Goal: Information Seeking & Learning: Learn about a topic

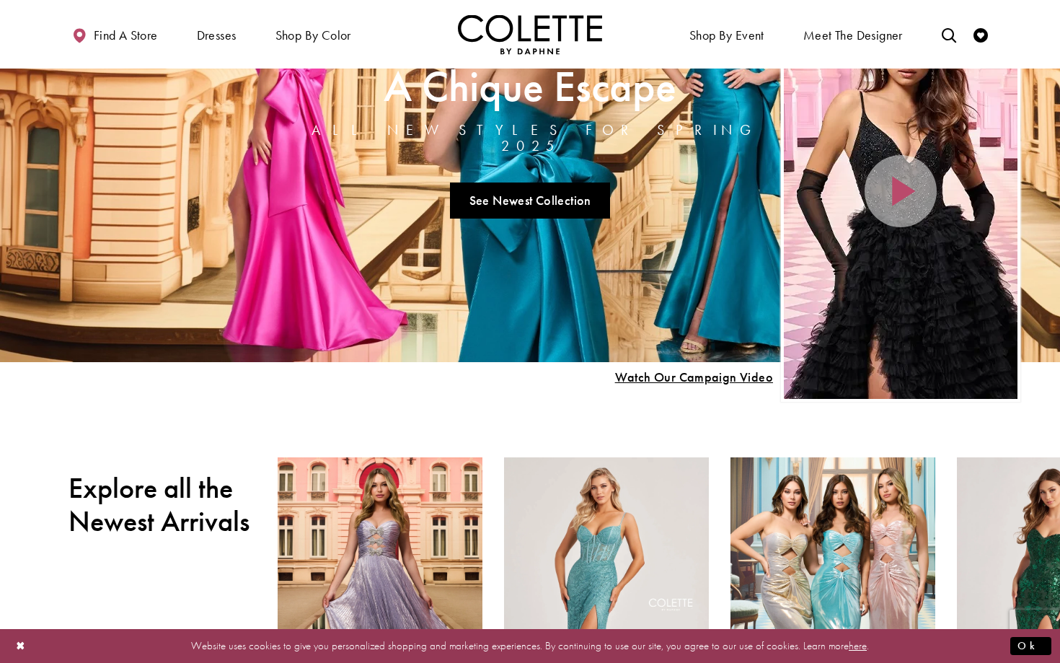
scroll to position [91, 0]
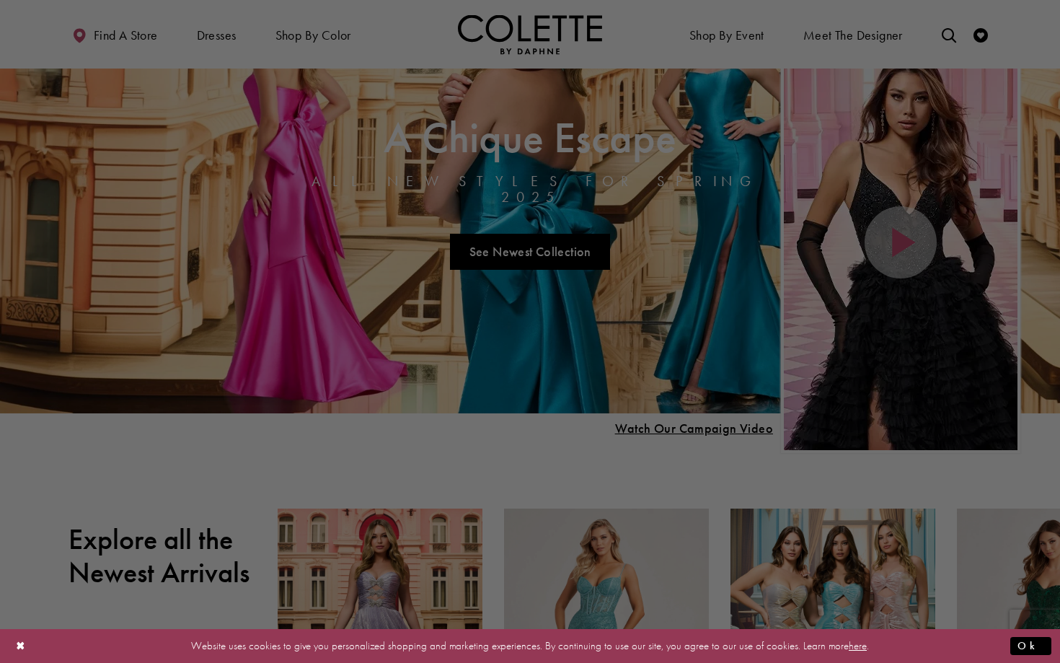
click at [282, 59] on div at bounding box center [535, 334] width 1071 height 669
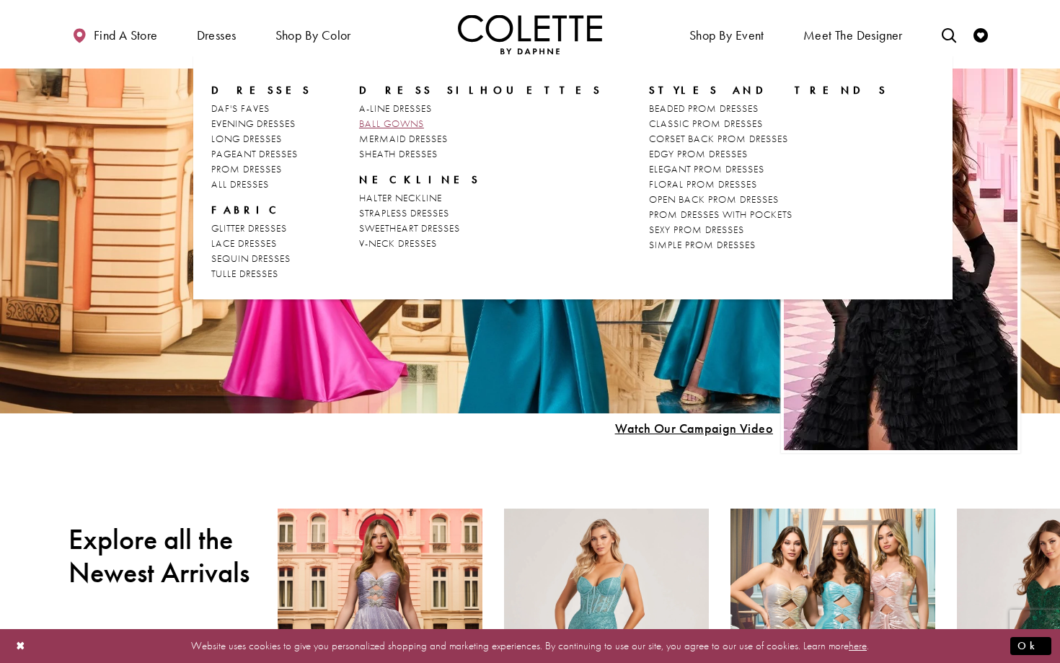
click at [363, 124] on span "BALL GOWNS" at bounding box center [391, 123] width 65 height 13
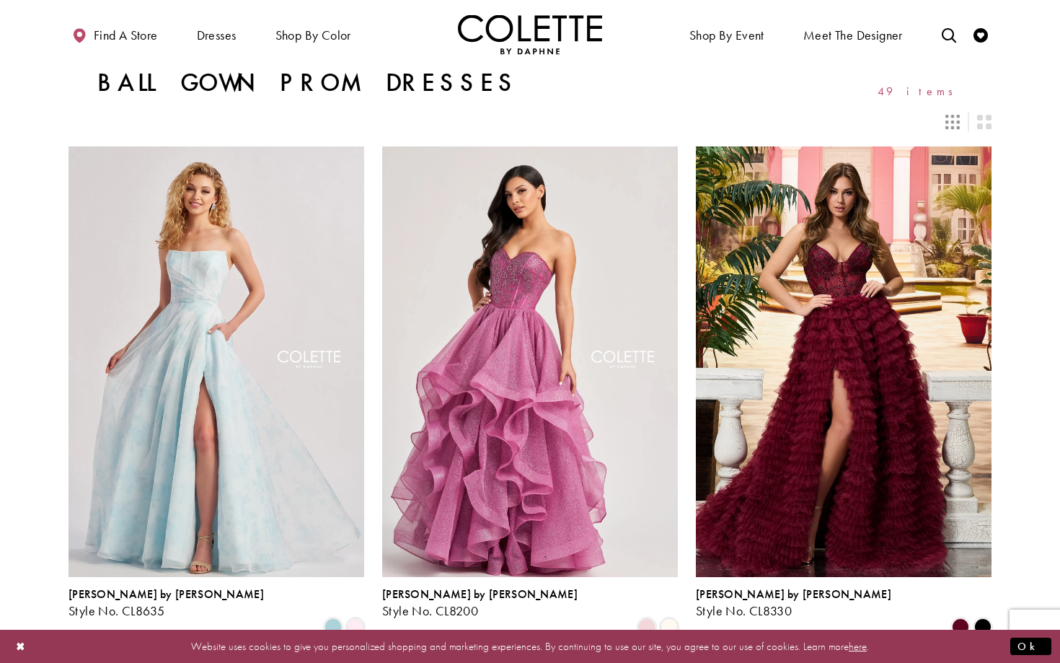
click at [951, 122] on icon "Switch layout to 3 columns" at bounding box center [953, 122] width 14 height 14
click at [982, 123] on icon "Switch layout to 2 columns" at bounding box center [984, 122] width 14 height 14
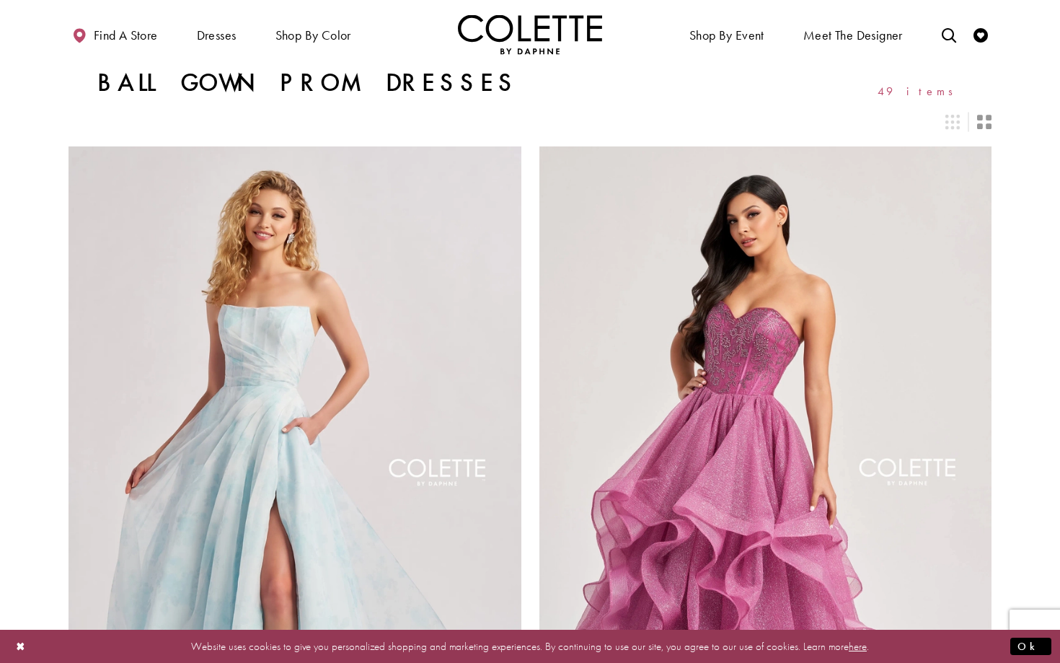
click at [961, 124] on div "Layout Controls" at bounding box center [953, 122] width 32 height 32
click at [954, 124] on icon "Switch layout to 3 columns" at bounding box center [953, 122] width 14 height 14
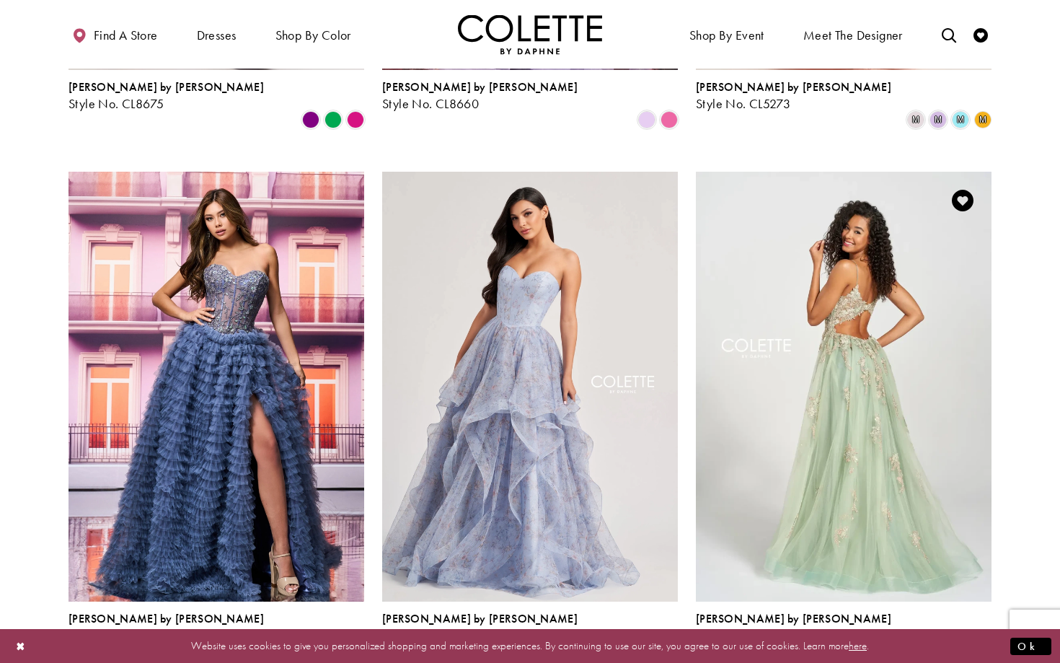
scroll to position [1566, 0]
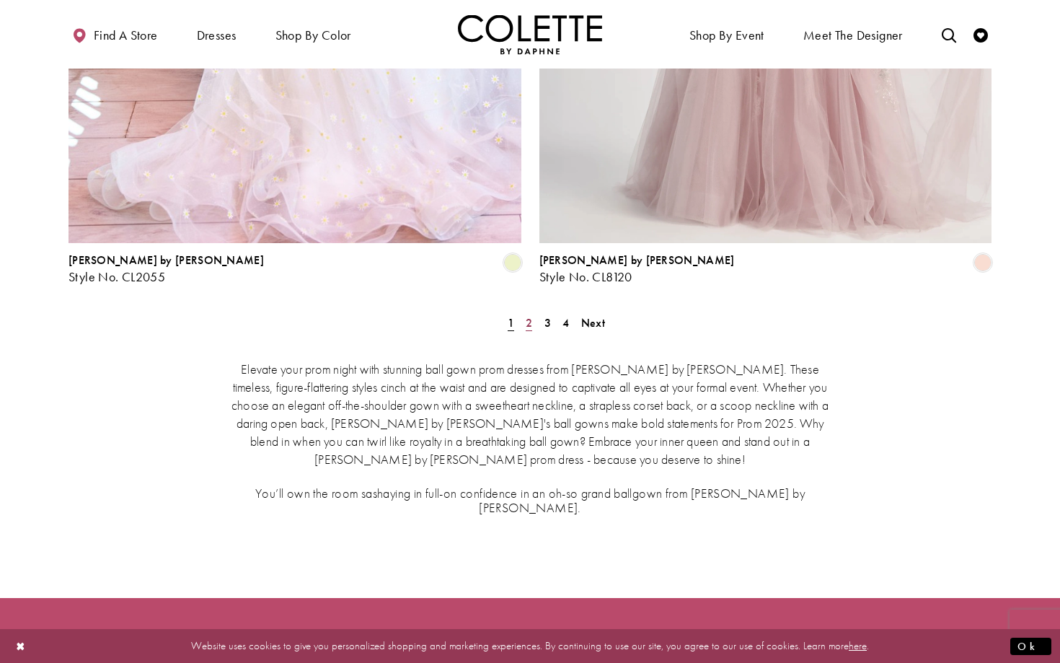
click at [529, 315] on span "2" at bounding box center [529, 322] width 6 height 15
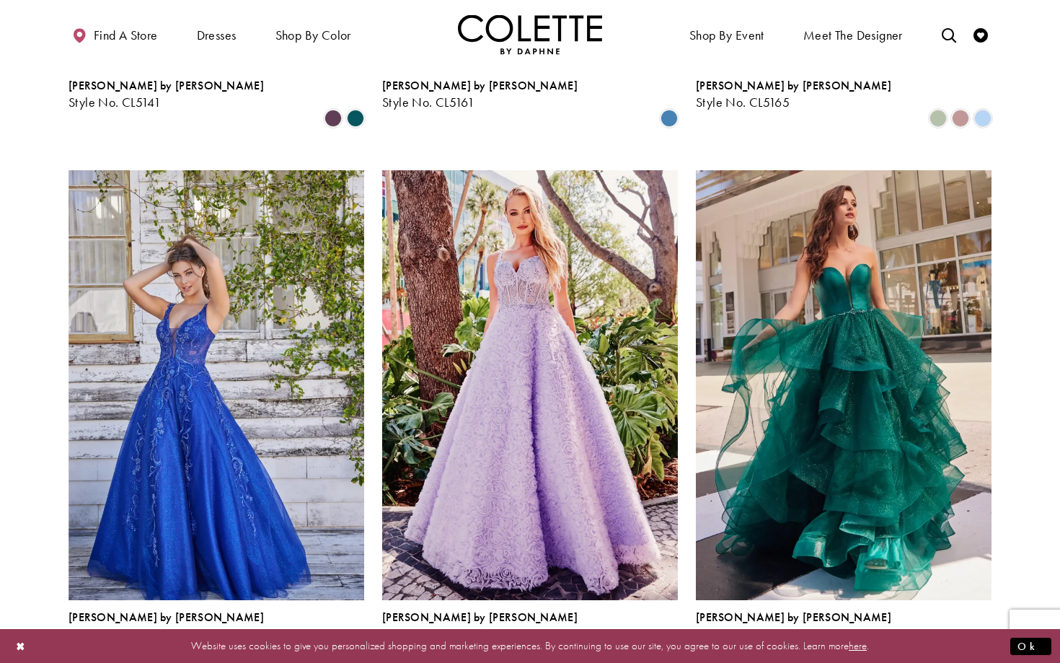
scroll to position [1041, 0]
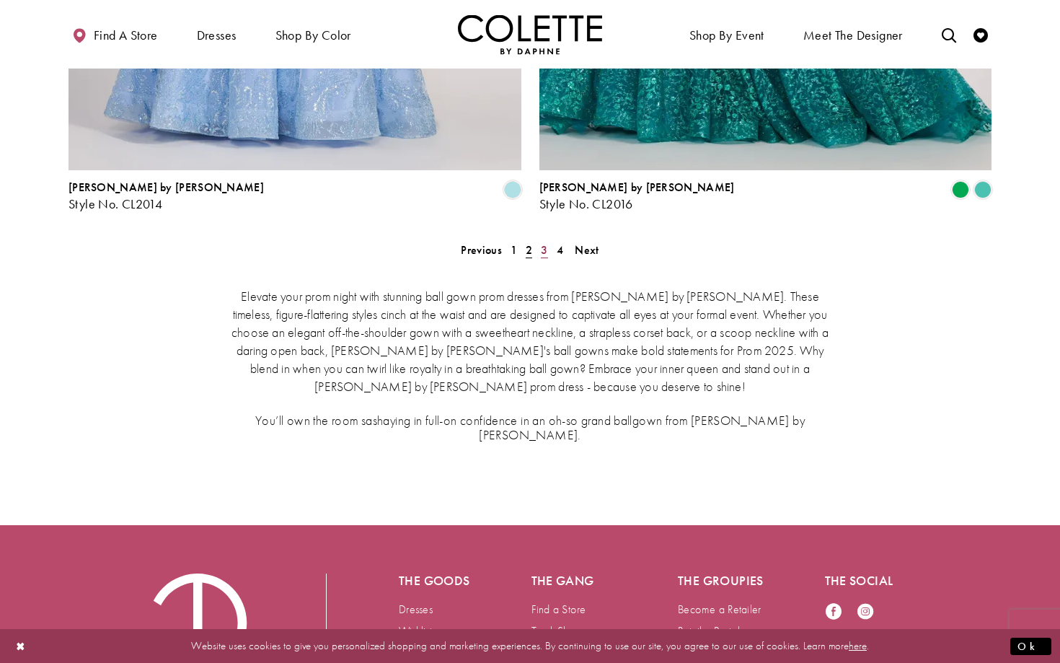
click at [544, 242] on span "3" at bounding box center [544, 249] width 6 height 15
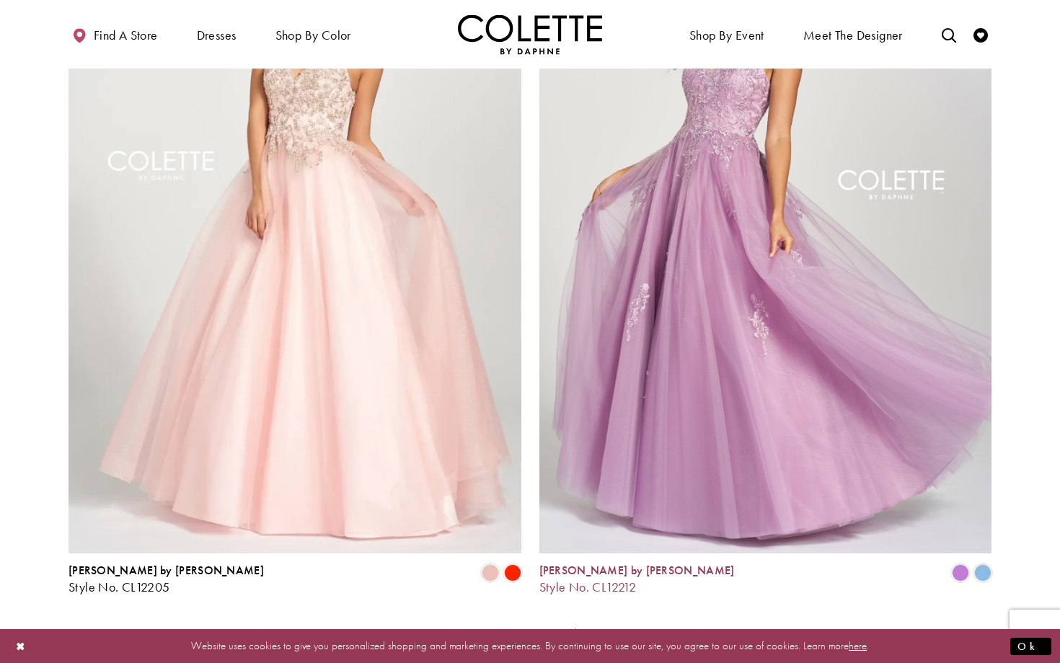
scroll to position [2459, 0]
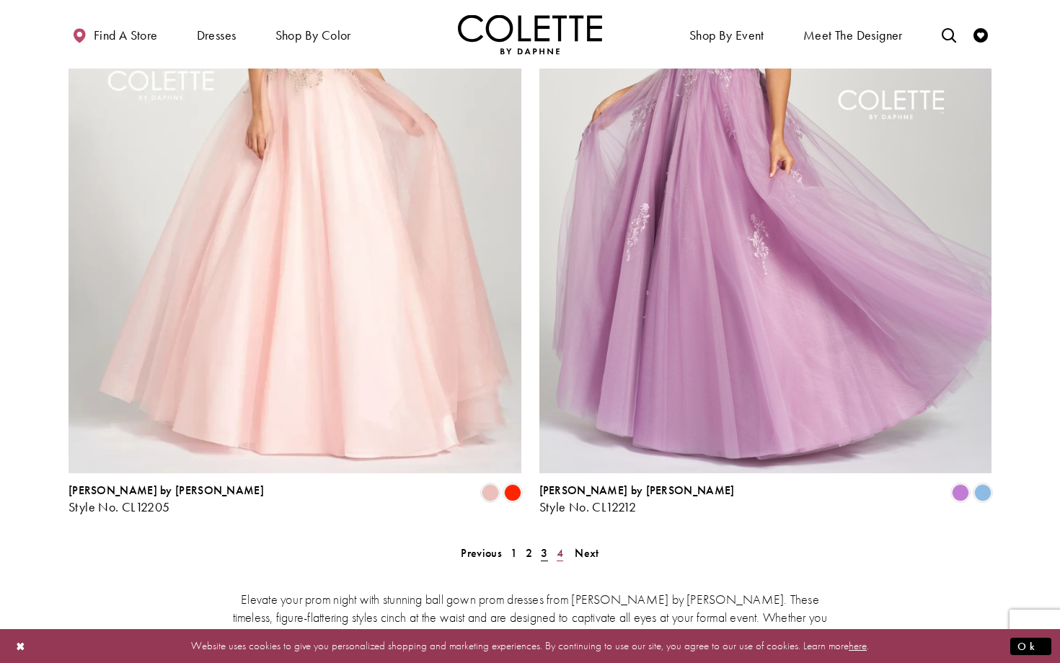
click at [558, 545] on span "4" at bounding box center [560, 552] width 6 height 15
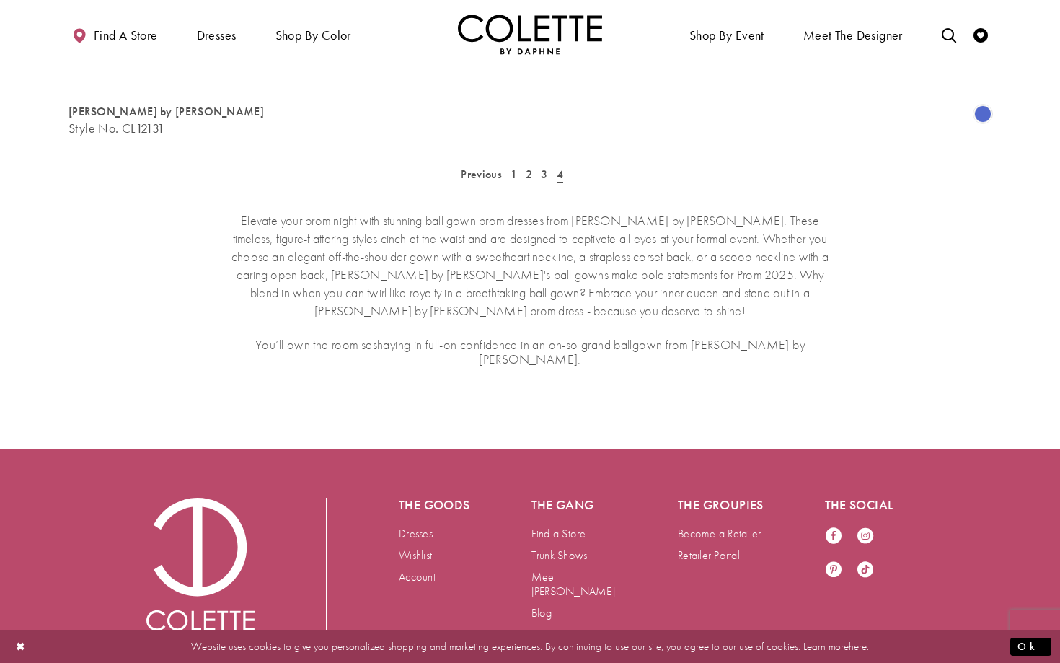
scroll to position [78, 0]
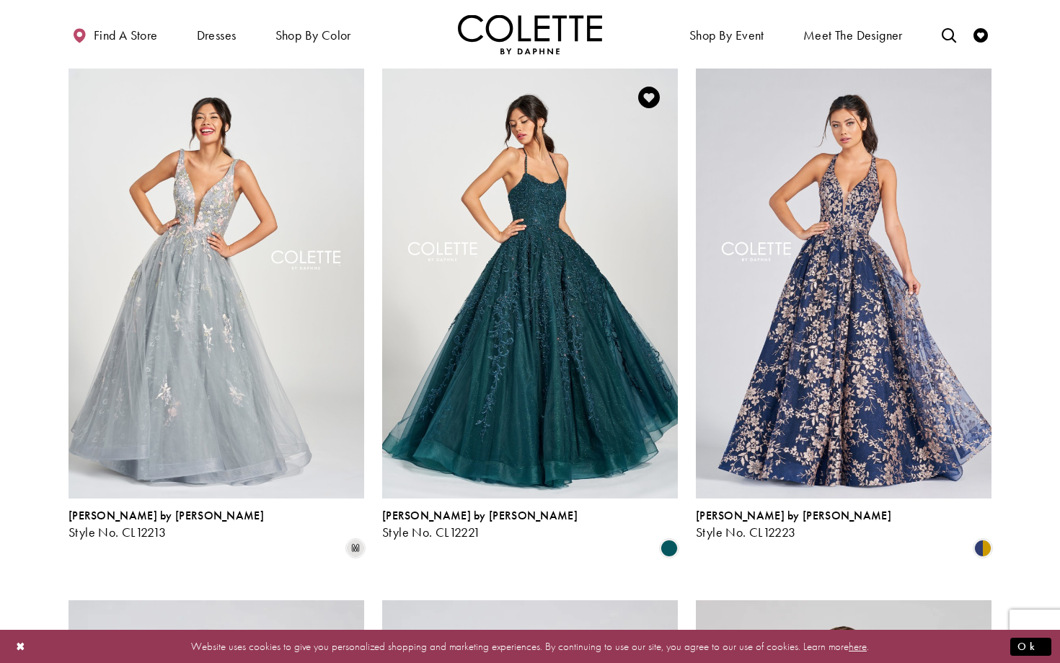
click at [511, 221] on img "Visit Colette by Daphne Style No. CL12221 Page" at bounding box center [530, 284] width 296 height 430
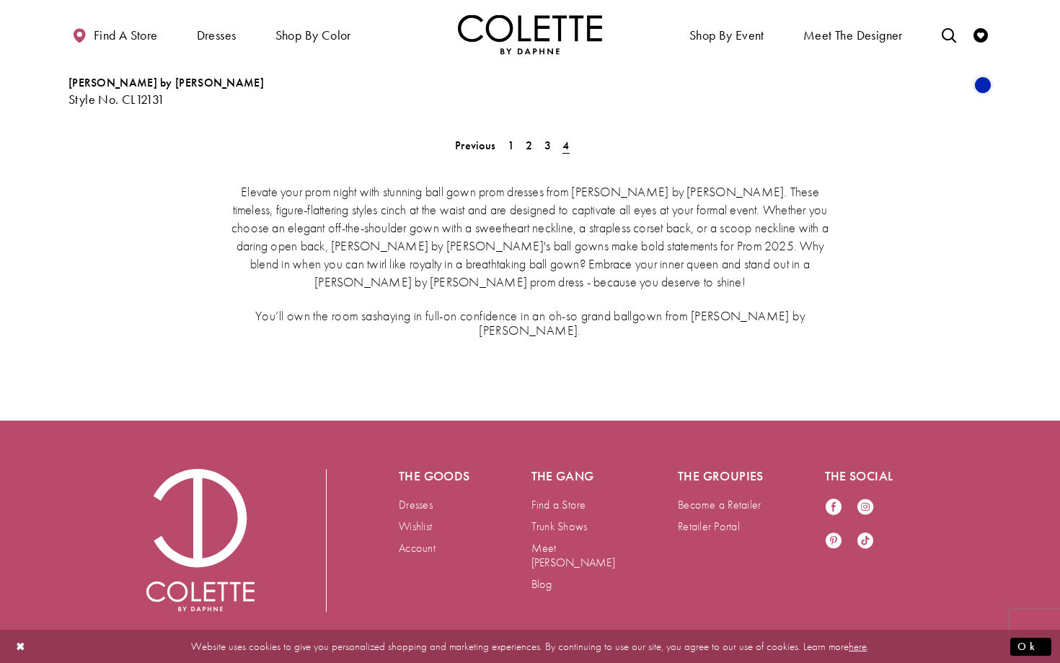
scroll to position [2479, 0]
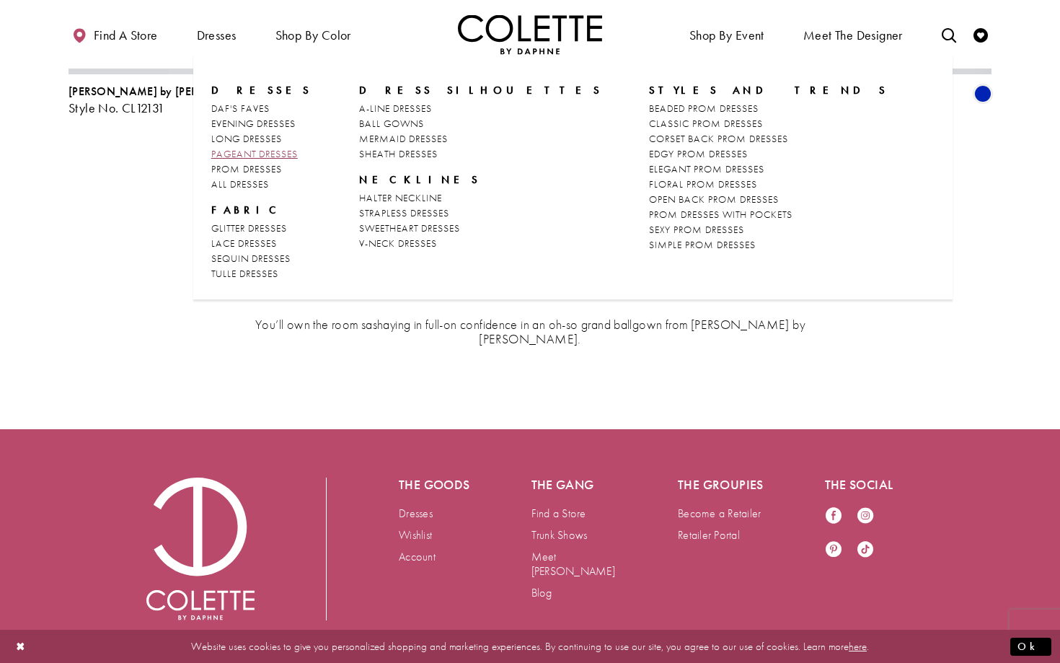
click at [279, 149] on span "PAGEANT DRESSES" at bounding box center [254, 153] width 87 height 13
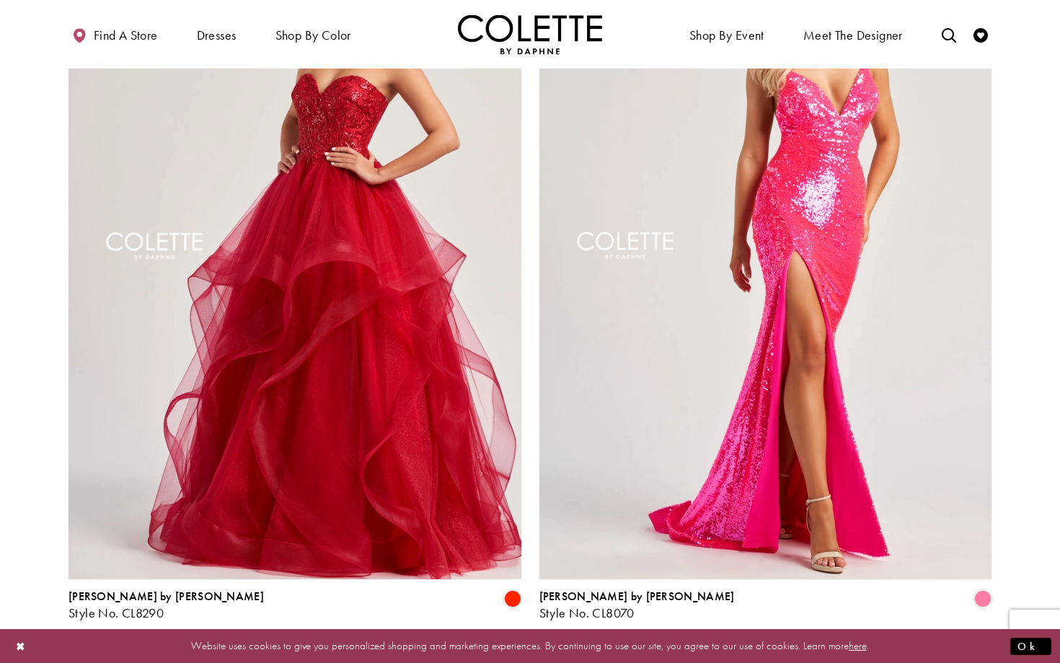
scroll to position [2356, 0]
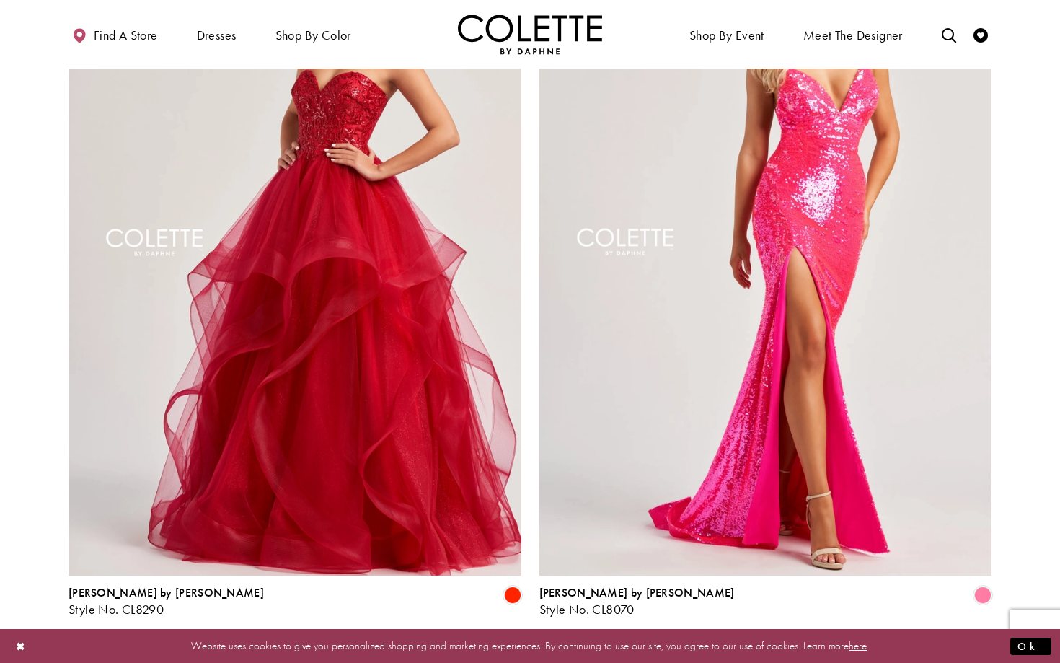
click at [527, 648] on span "2" at bounding box center [529, 655] width 6 height 15
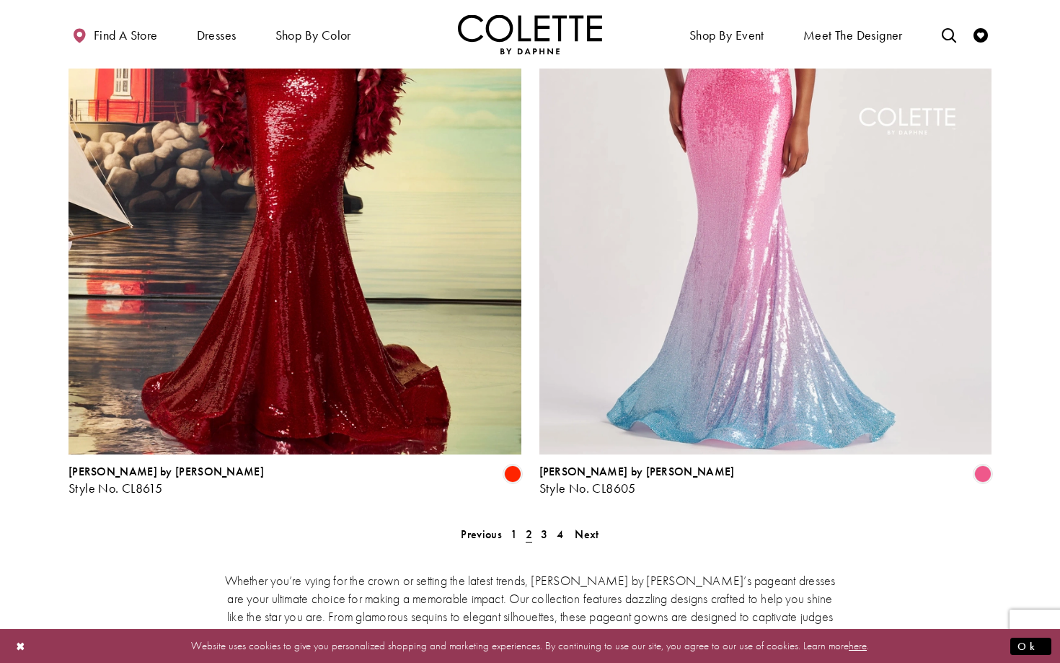
scroll to position [2599, 0]
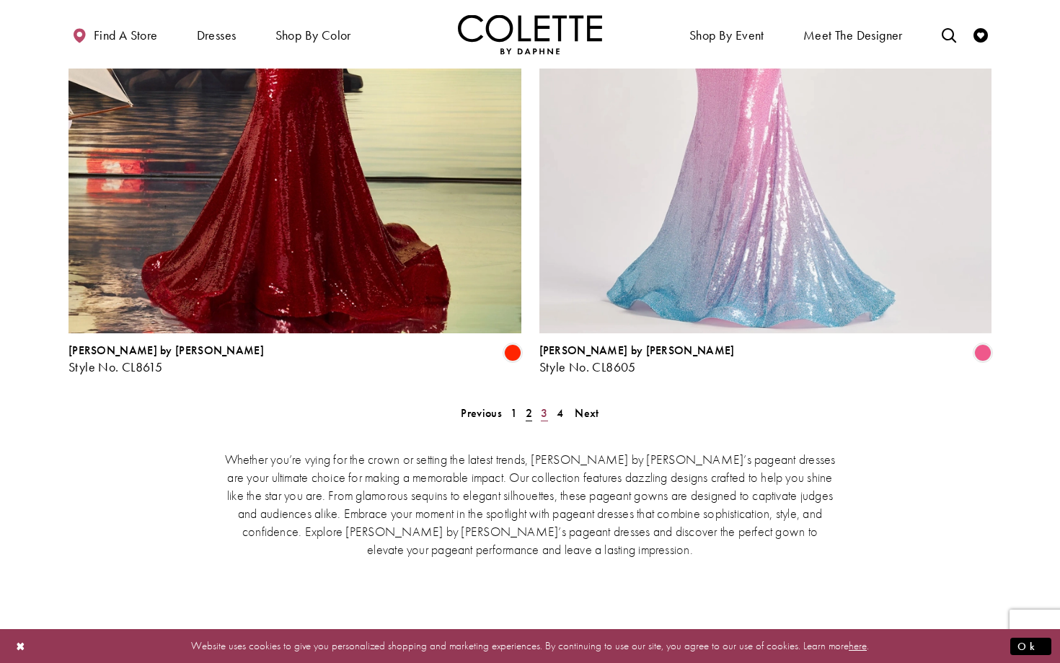
click at [545, 405] on span "3" at bounding box center [544, 412] width 6 height 15
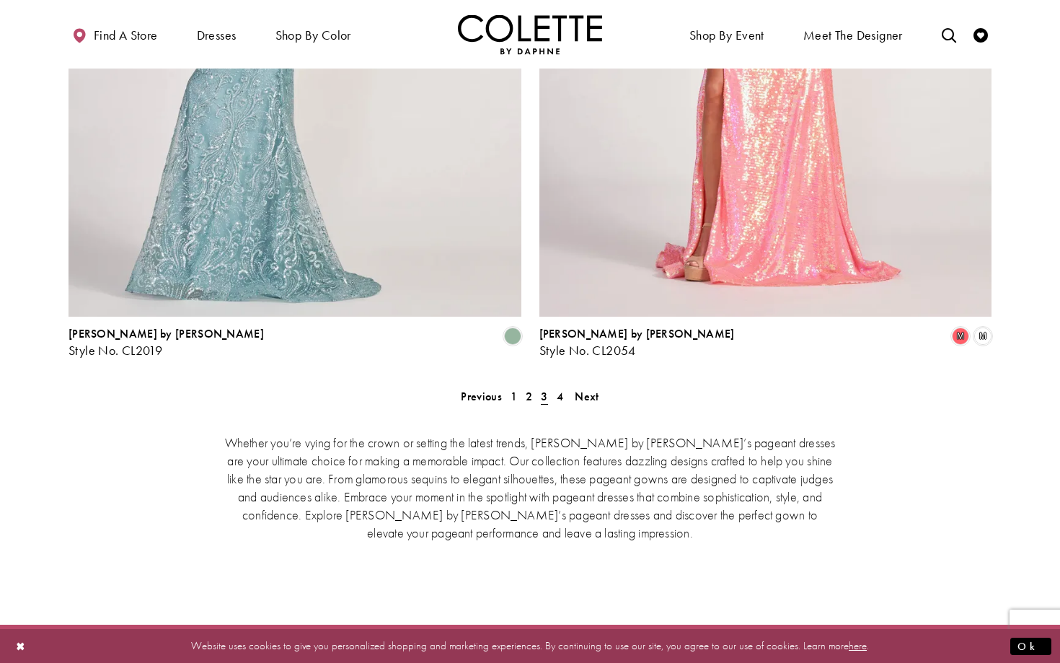
scroll to position [2623, 0]
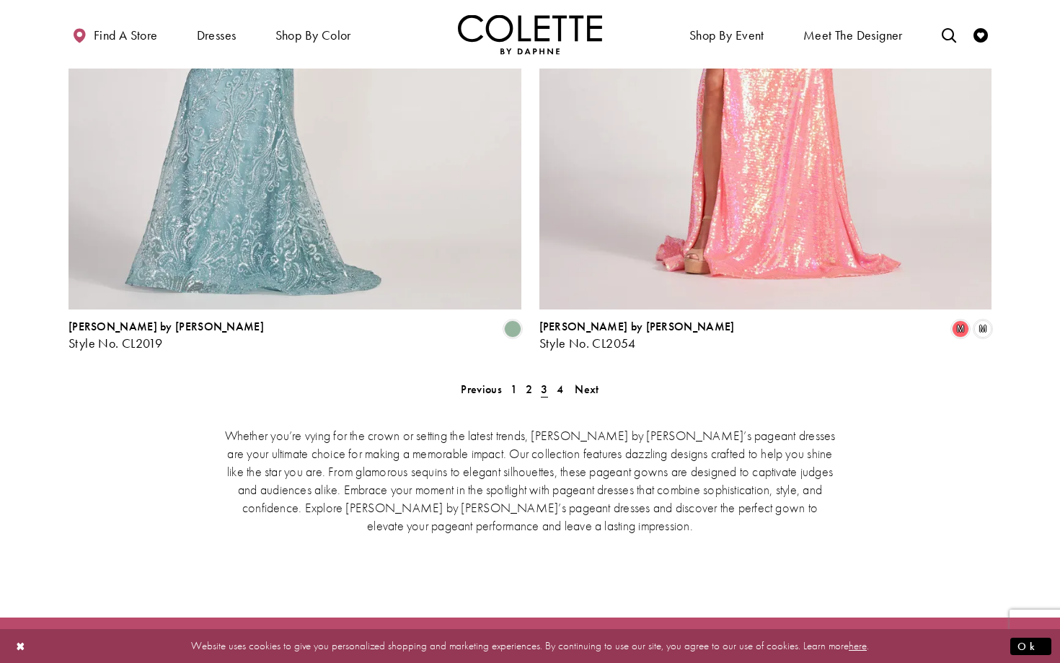
click at [558, 395] on div "Whether you’re vying for the crown or setting the latest trends, Colette by Dap…" at bounding box center [530, 479] width 923 height 168
click at [558, 382] on span "4" at bounding box center [560, 389] width 6 height 15
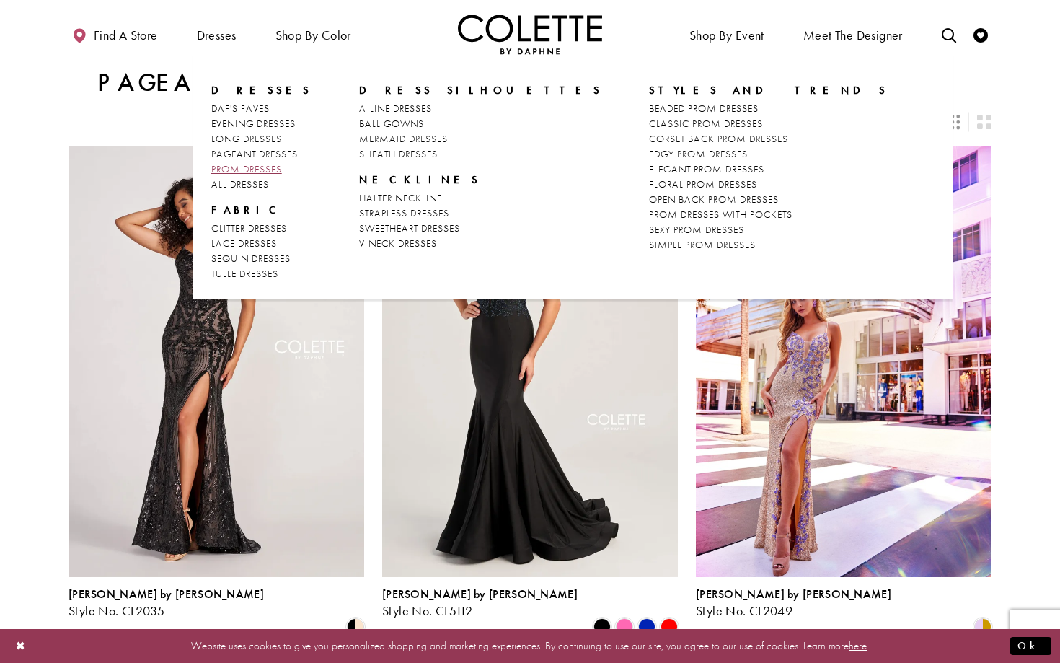
click at [259, 169] on span "PROM DRESSES" at bounding box center [246, 168] width 71 height 13
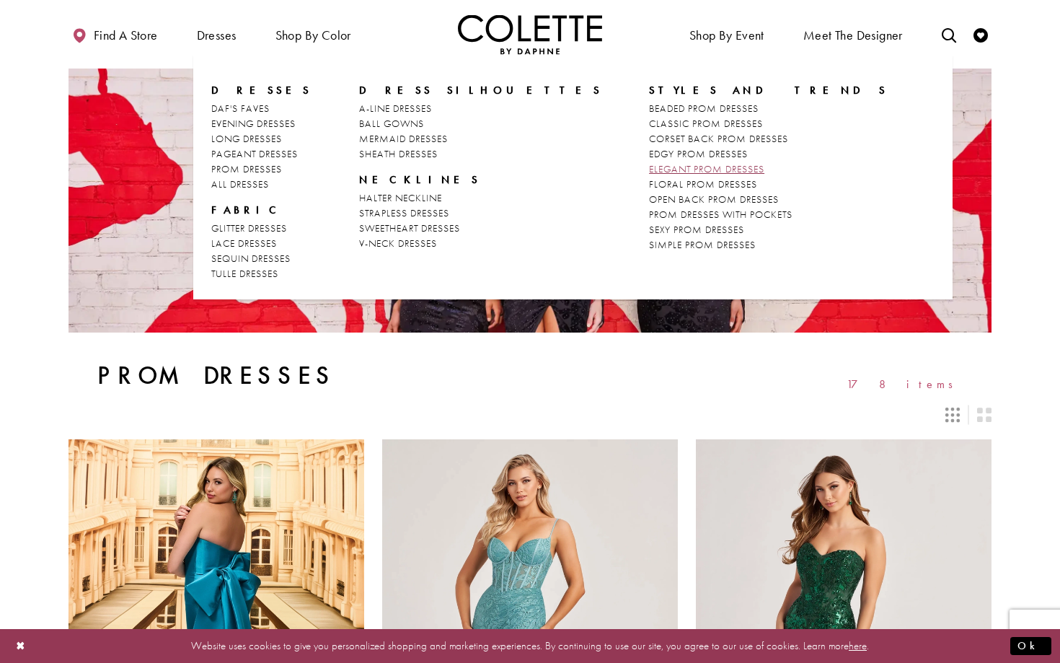
click at [649, 171] on span "ELEGANT PROM DRESSES" at bounding box center [706, 168] width 115 height 13
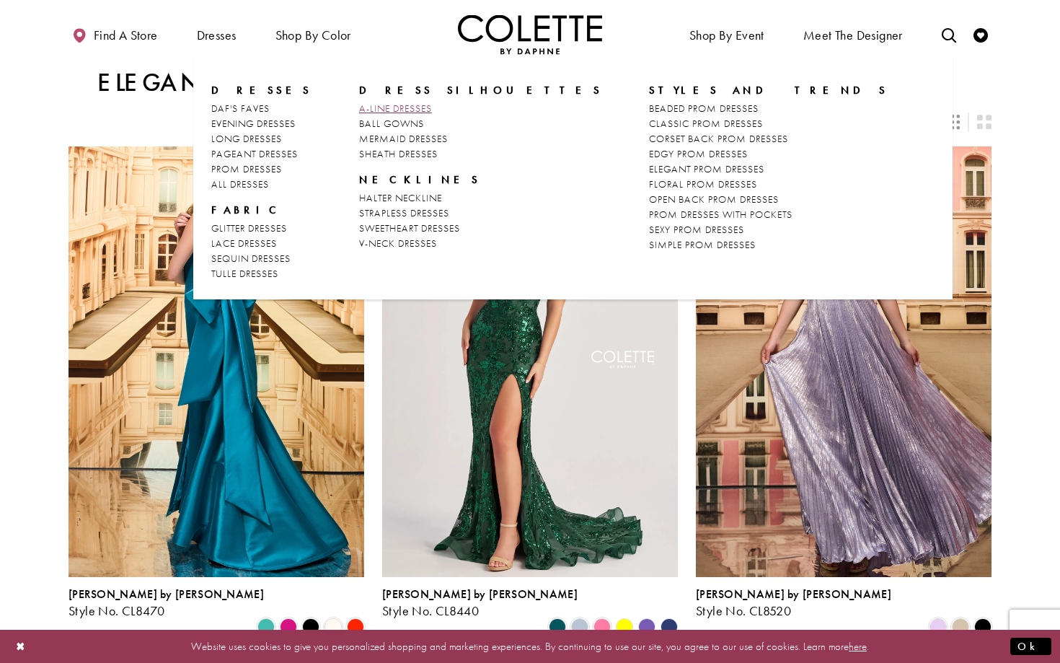
click at [387, 107] on span "A-LINE DRESSES" at bounding box center [395, 108] width 73 height 13
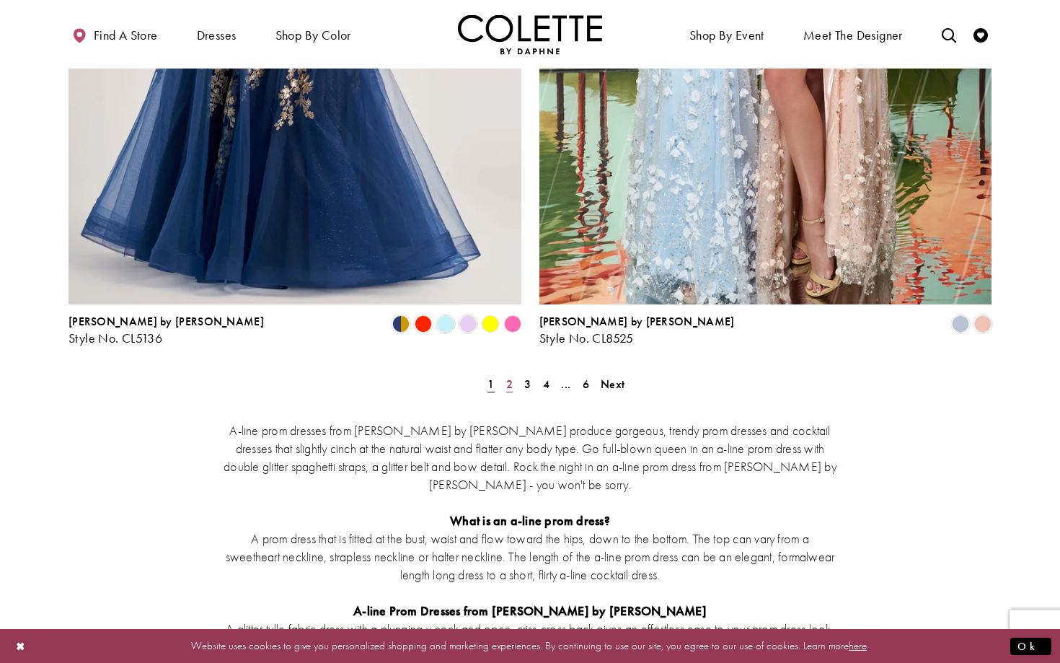
click at [513, 374] on link "2" at bounding box center [509, 384] width 15 height 21
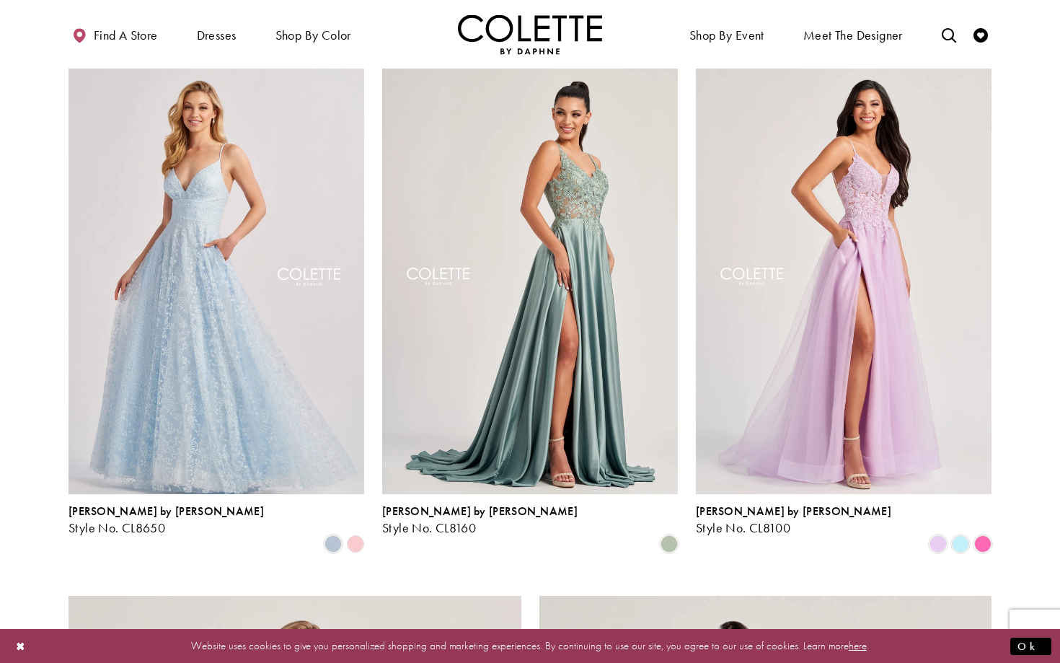
scroll to position [1665, 0]
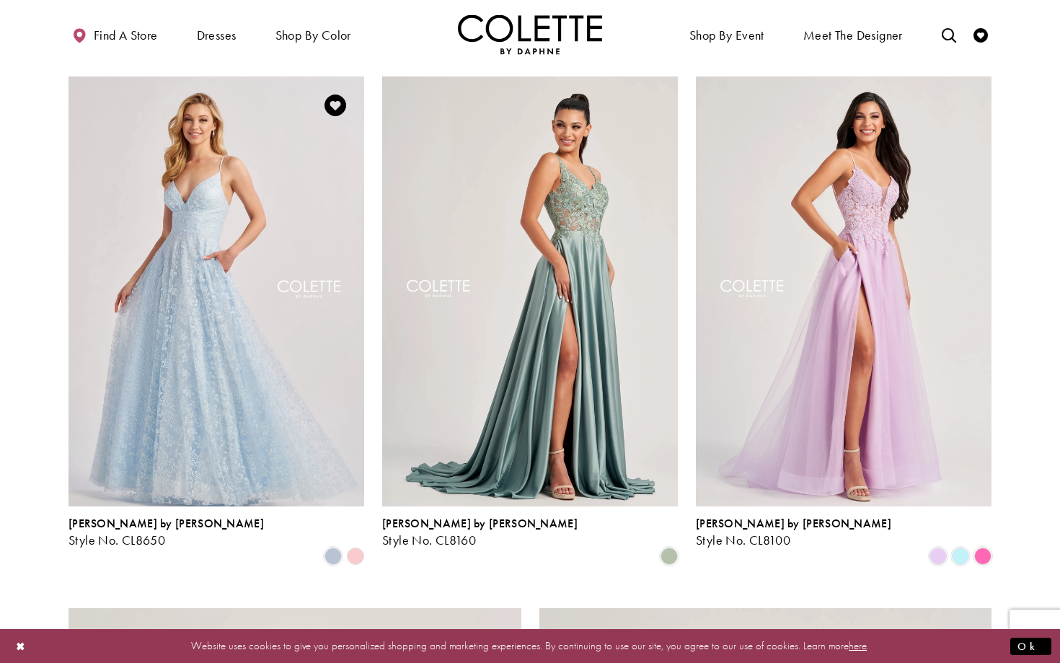
click at [354, 545] on polygon "Product List" at bounding box center [355, 556] width 22 height 22
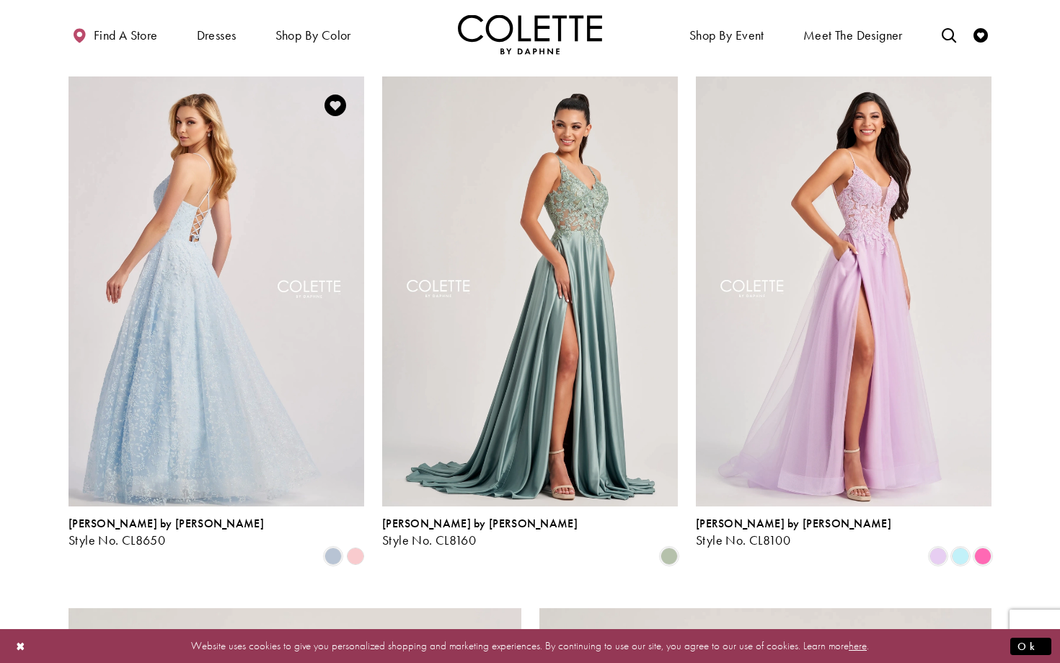
click at [313, 363] on img "Visit Colette by Daphne Style No. CL8650 Page" at bounding box center [217, 291] width 296 height 430
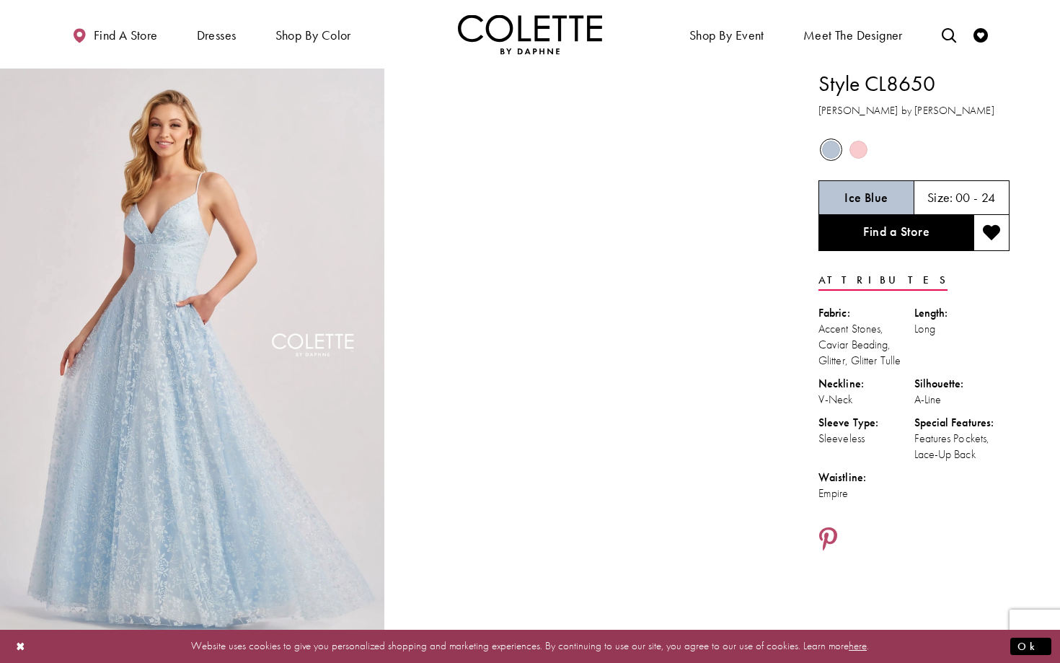
click at [858, 150] on span "Product color controls state depends on size chosen" at bounding box center [859, 150] width 18 height 18
click at [861, 151] on span "Product color controls state depends on size chosen" at bounding box center [859, 150] width 18 height 18
click at [863, 154] on span "Product color controls state depends on size chosen" at bounding box center [859, 150] width 18 height 18
click at [830, 151] on span "Product color controls state depends on size chosen" at bounding box center [831, 150] width 18 height 18
click at [857, 151] on span "Product color controls state depends on size chosen" at bounding box center [859, 150] width 18 height 18
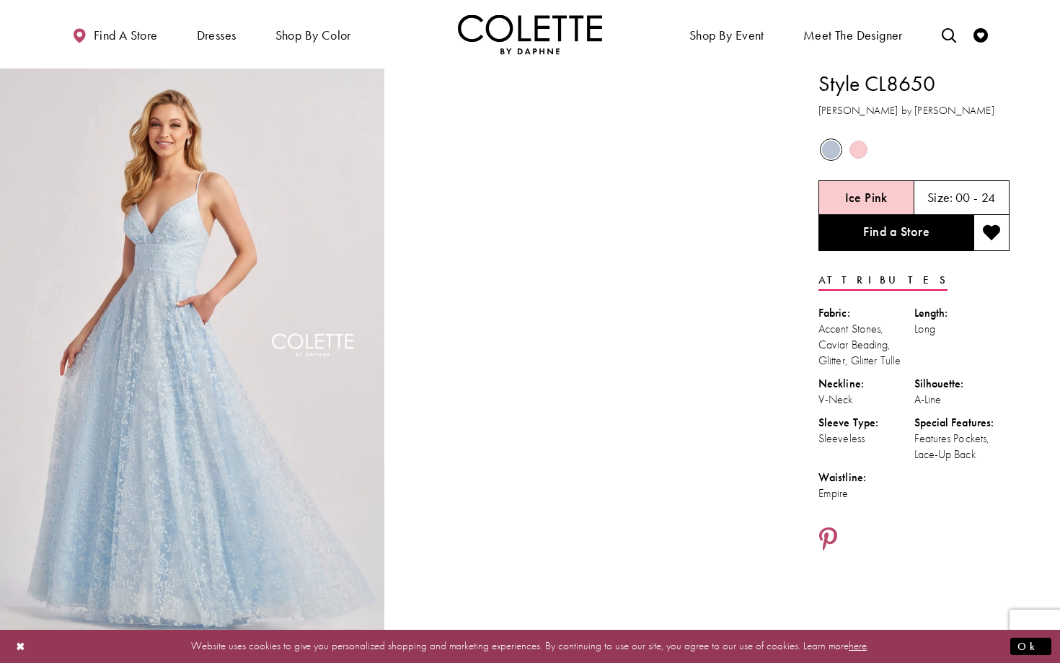
click at [859, 151] on span "Product color controls state depends on size chosen" at bounding box center [859, 150] width 18 height 18
click at [859, 146] on span "Product color controls state depends on size chosen" at bounding box center [859, 150] width 18 height 18
click at [827, 146] on span "Product color controls state depends on size chosen" at bounding box center [831, 150] width 18 height 18
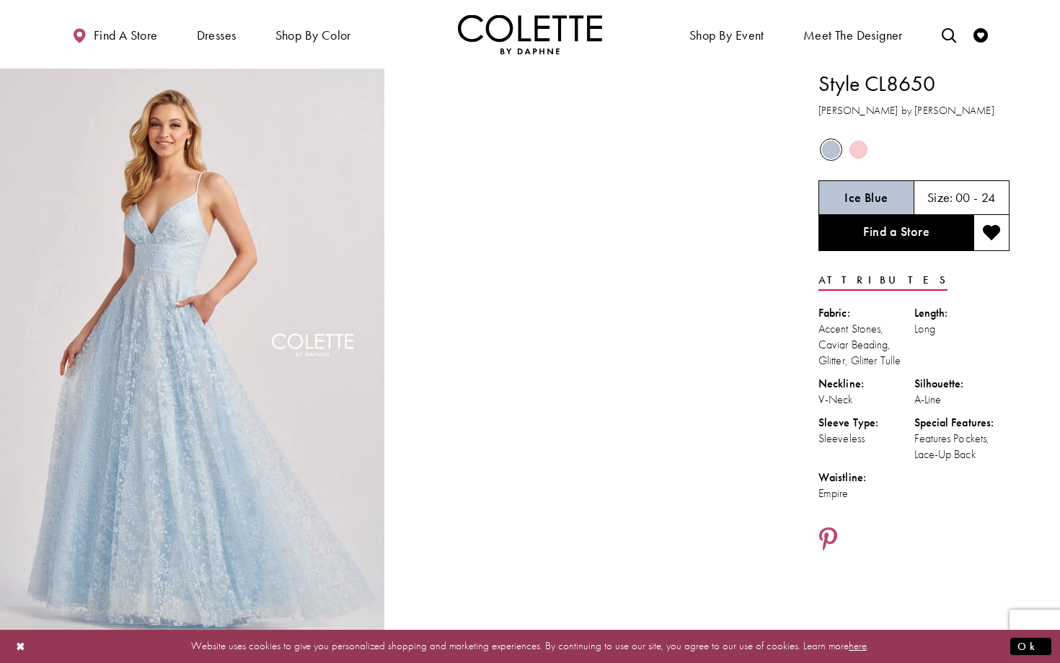
click at [847, 146] on div "Out of Stock" at bounding box center [858, 149] width 25 height 25
click at [860, 146] on span "Product color controls state depends on size chosen" at bounding box center [859, 150] width 18 height 18
click at [819, 146] on div "Out of Stock" at bounding box center [831, 149] width 25 height 25
click at [857, 148] on span "Product color controls state depends on size chosen" at bounding box center [859, 150] width 18 height 18
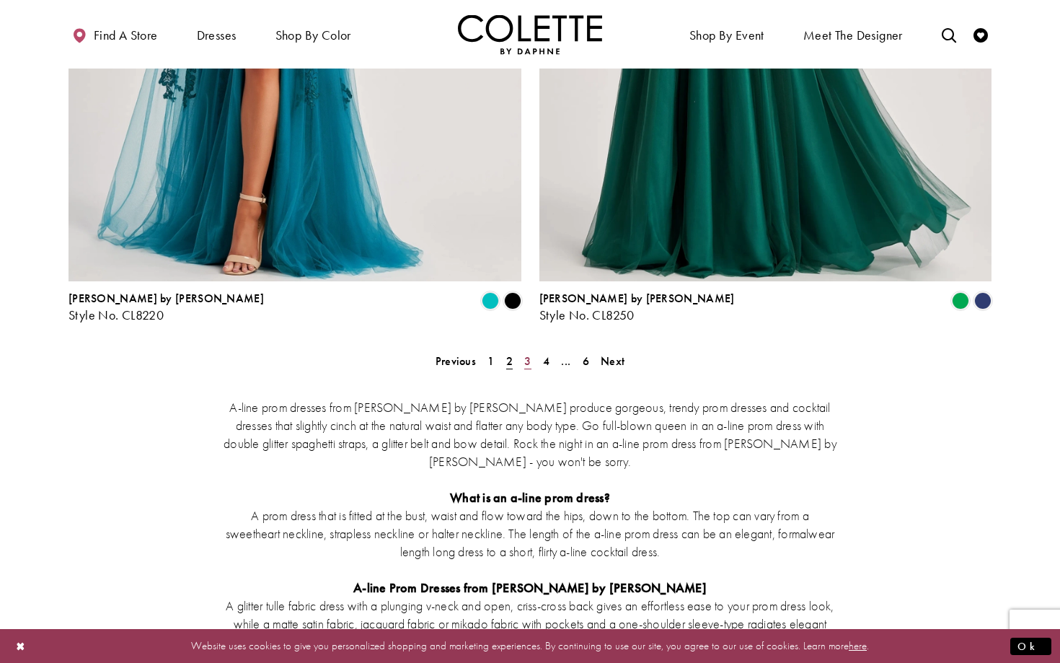
click at [527, 353] on span "3" at bounding box center [527, 360] width 6 height 15
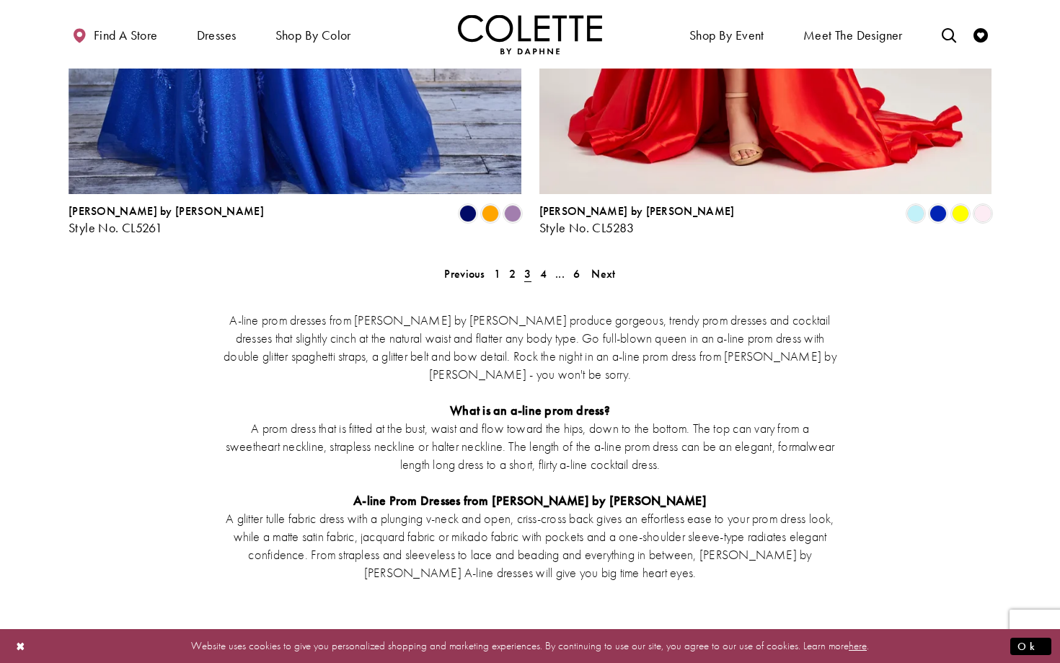
scroll to position [2799, 0]
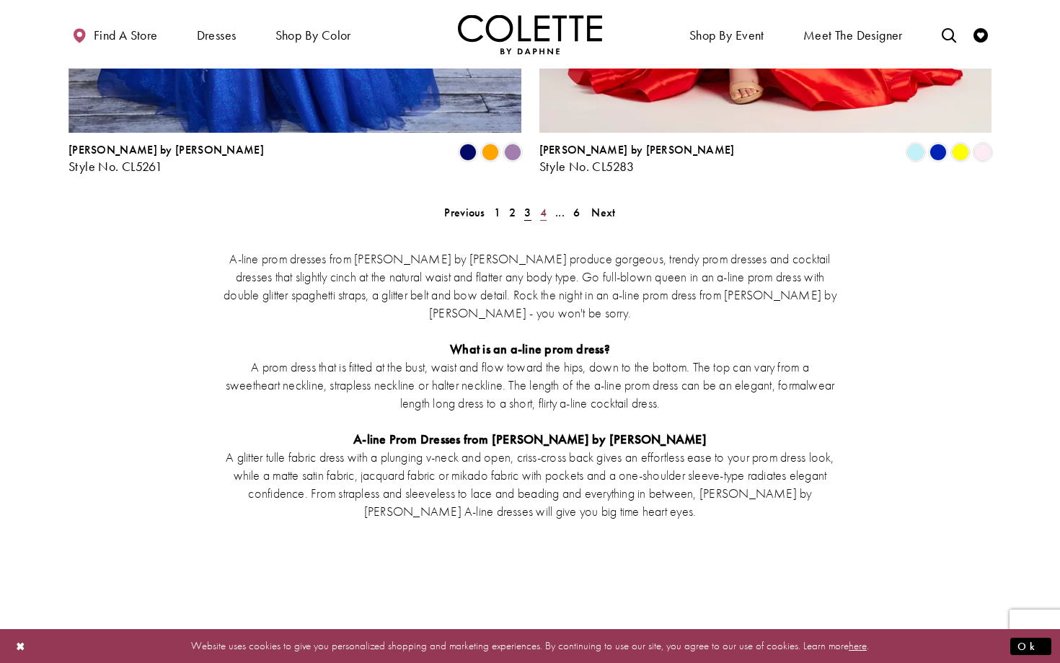
click at [545, 205] on span "4" at bounding box center [543, 212] width 6 height 15
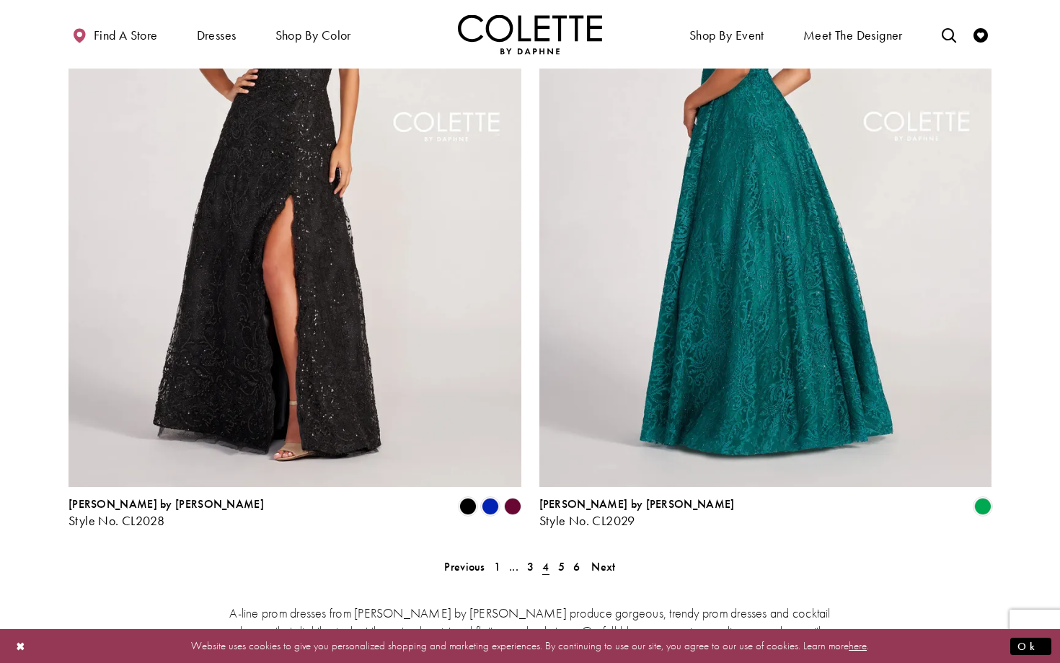
scroll to position [2667, 0]
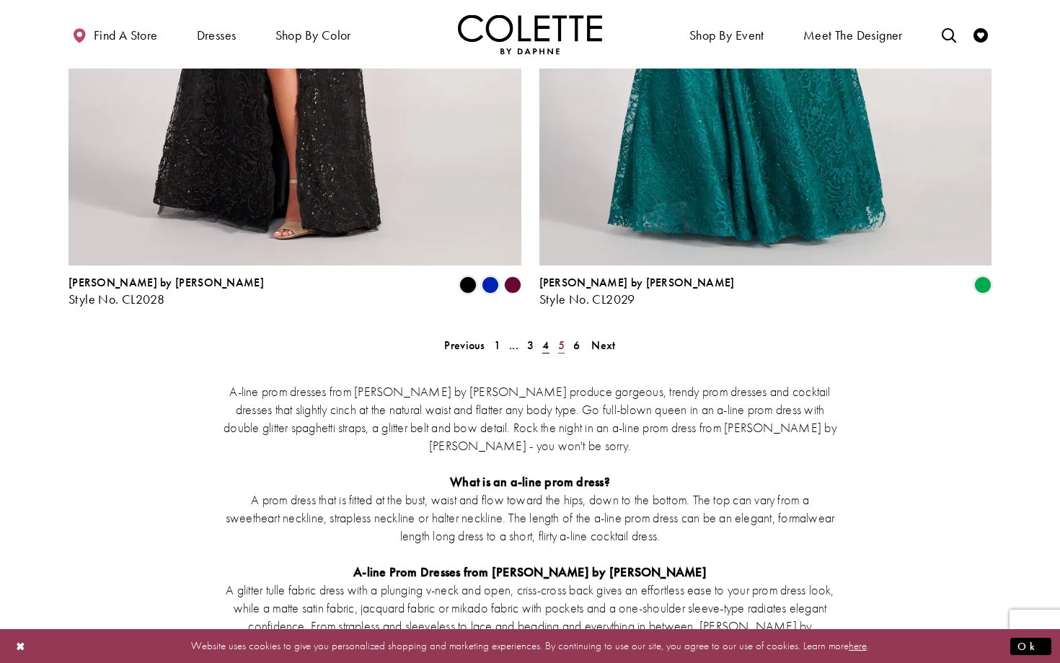
click at [560, 338] on span "5" at bounding box center [561, 345] width 6 height 15
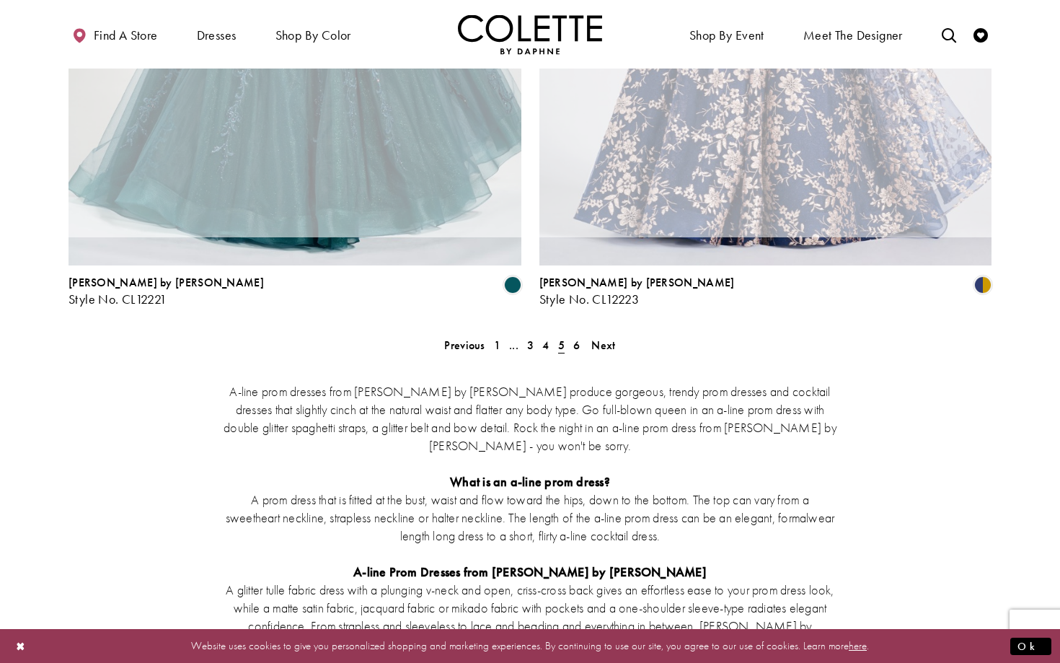
scroll to position [78, 0]
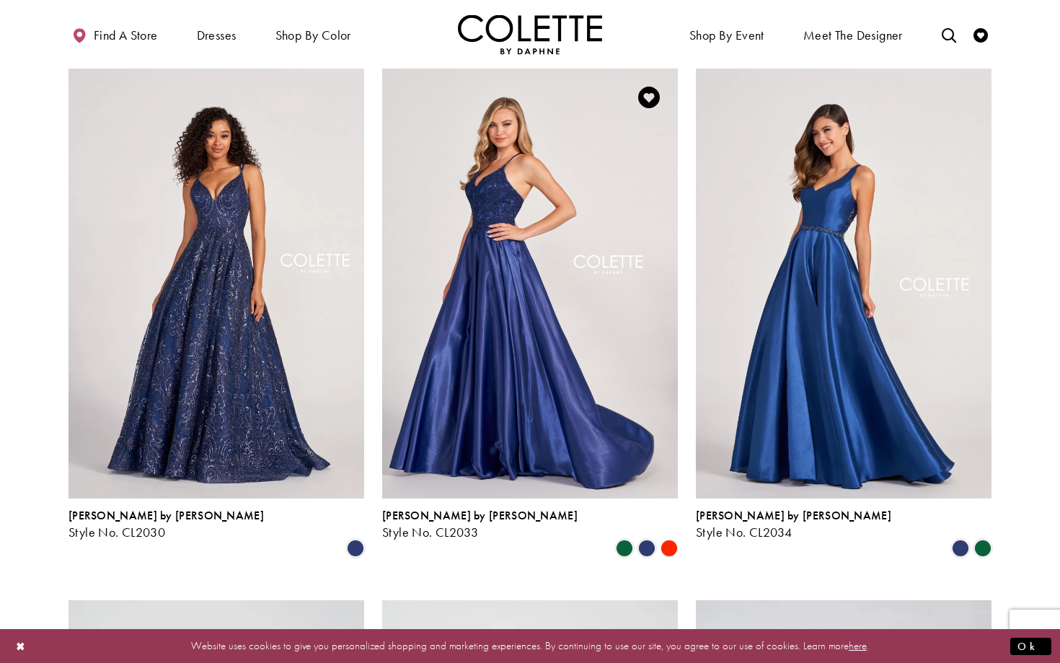
click at [582, 296] on img "Visit Colette by Daphne Style No. CL2033 Page" at bounding box center [530, 284] width 296 height 430
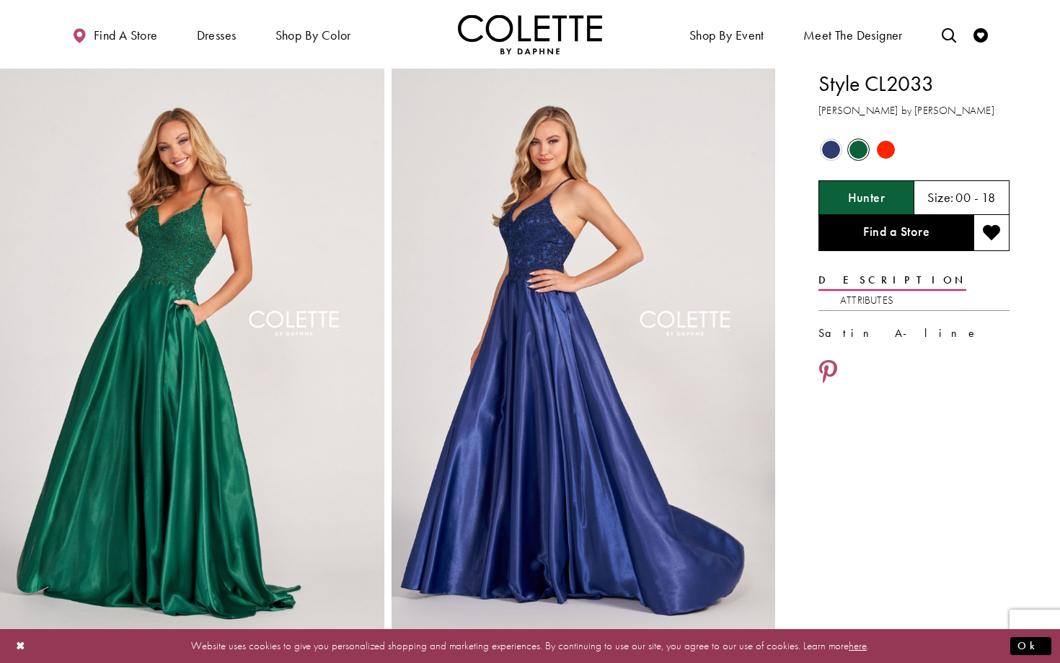
click at [888, 154] on span "Product color controls state depends on size chosen" at bounding box center [886, 150] width 18 height 18
click at [863, 154] on span "Product color controls state depends on size chosen" at bounding box center [859, 150] width 18 height 18
click at [829, 154] on span "Product color controls state depends on size chosen" at bounding box center [831, 150] width 18 height 18
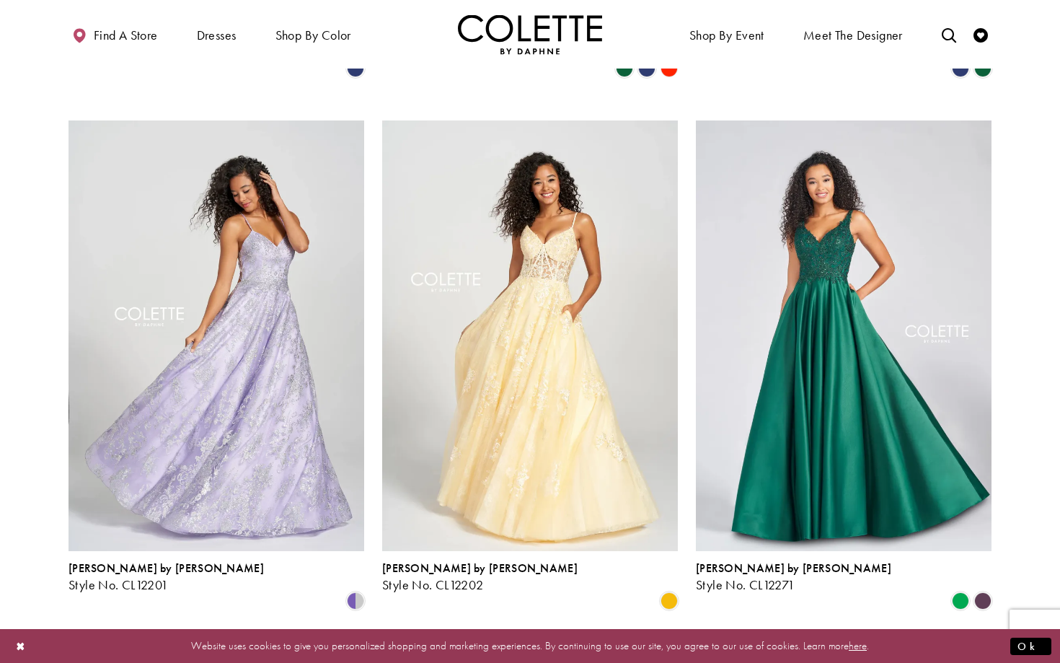
scroll to position [568, 0]
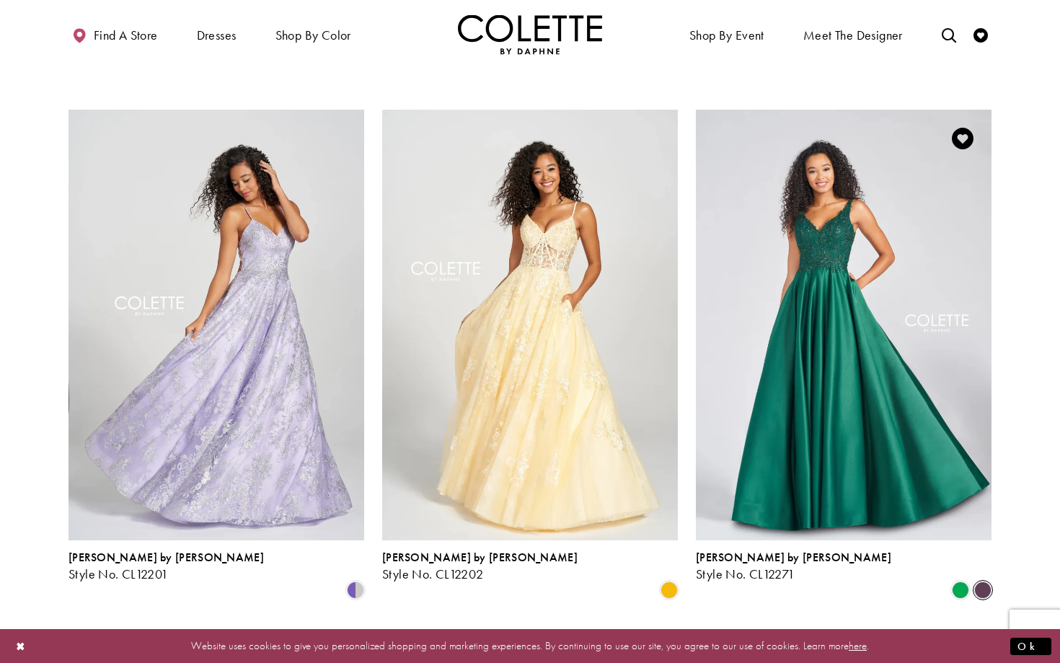
click at [985, 581] on span "Product List" at bounding box center [982, 589] width 17 height 17
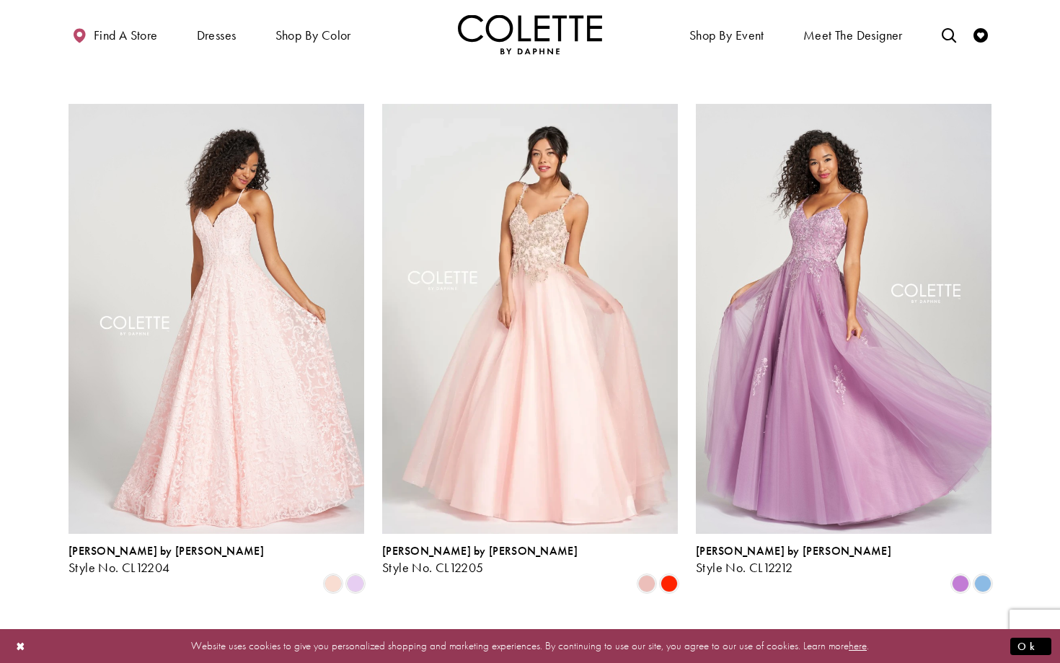
scroll to position [1110, 0]
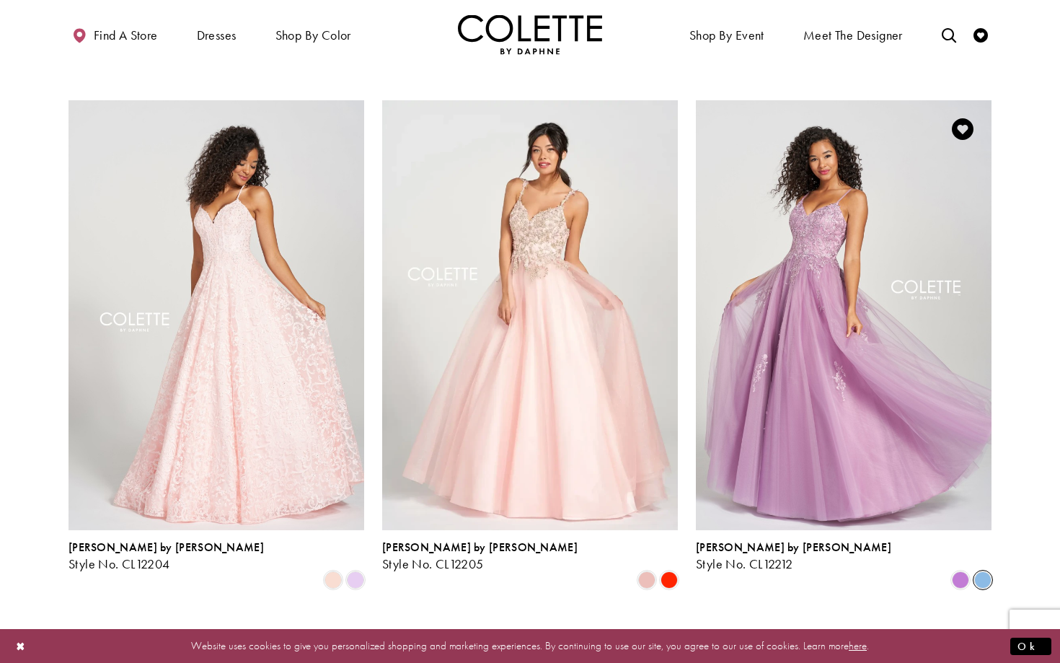
click at [980, 571] on span "Product List" at bounding box center [982, 579] width 17 height 17
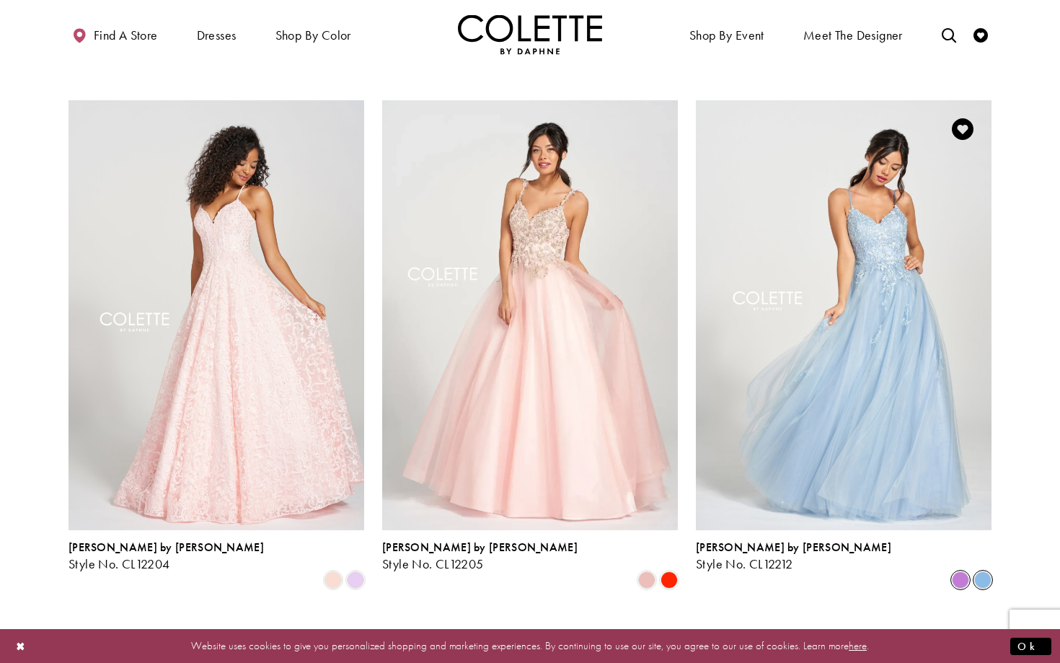
click at [958, 571] on span "Product List" at bounding box center [960, 579] width 17 height 17
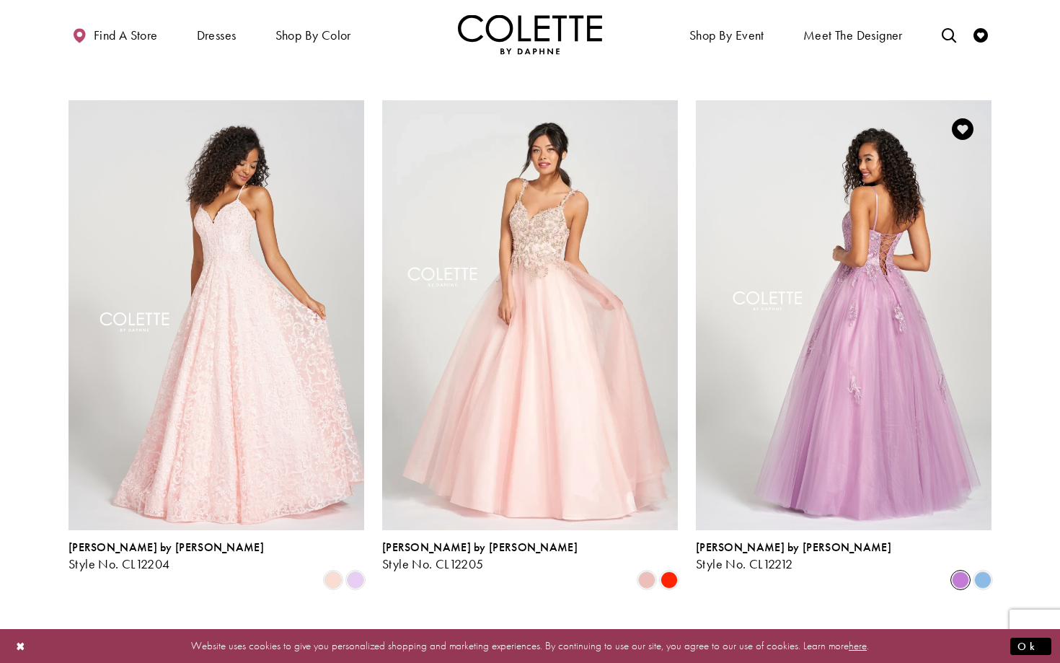
click at [866, 379] on img "Visit Colette by Daphne Style No. CL12212 Page" at bounding box center [844, 315] width 296 height 430
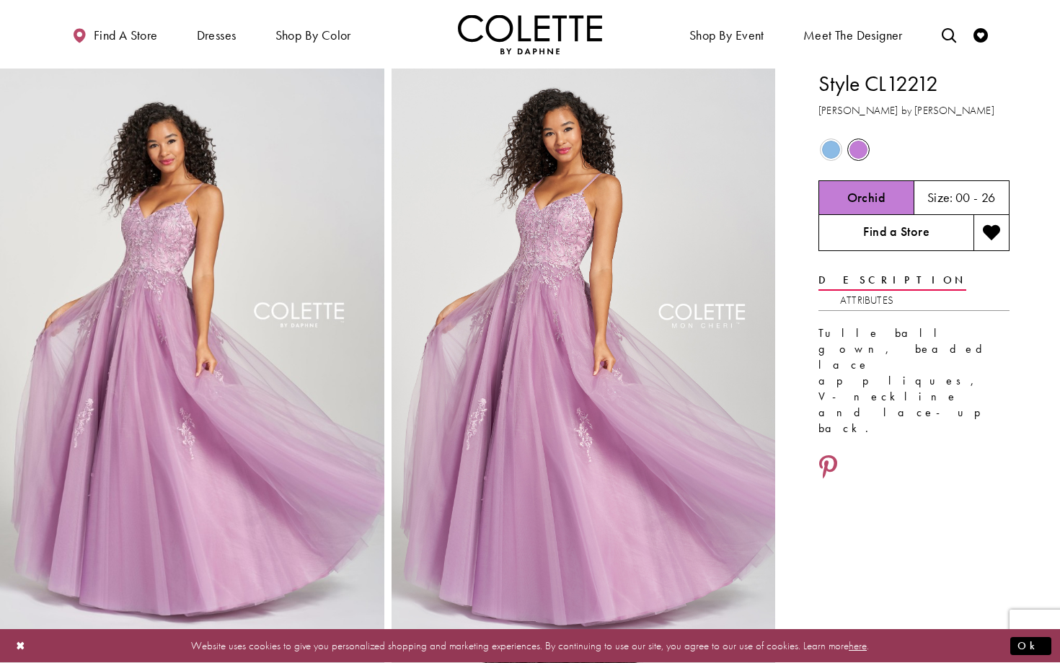
click at [884, 232] on link "Find a Store" at bounding box center [896, 233] width 155 height 36
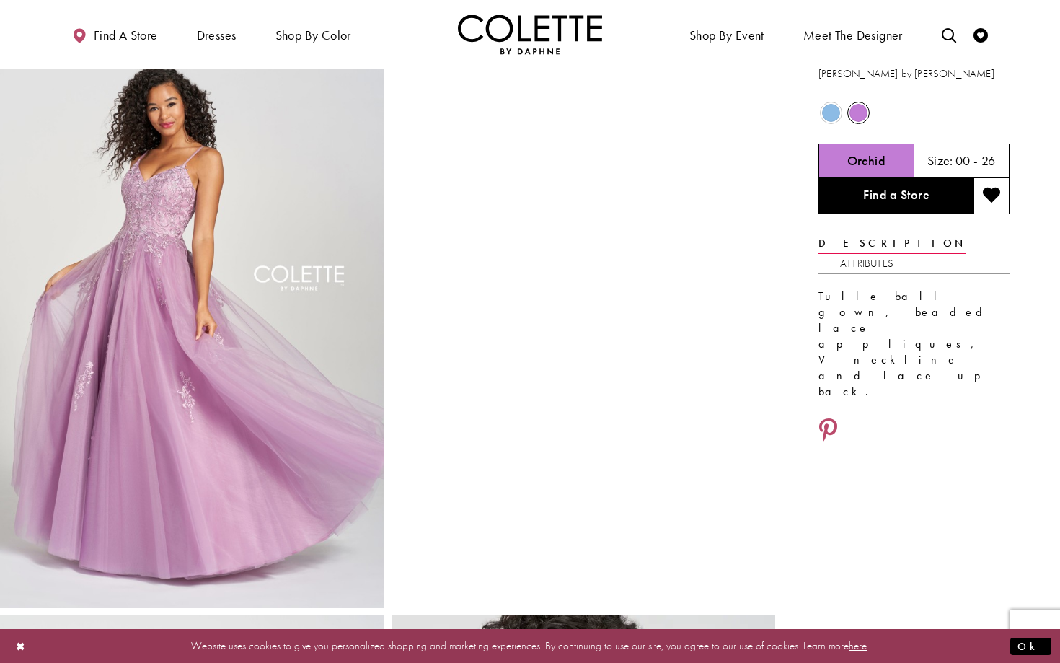
scroll to position [38, 0]
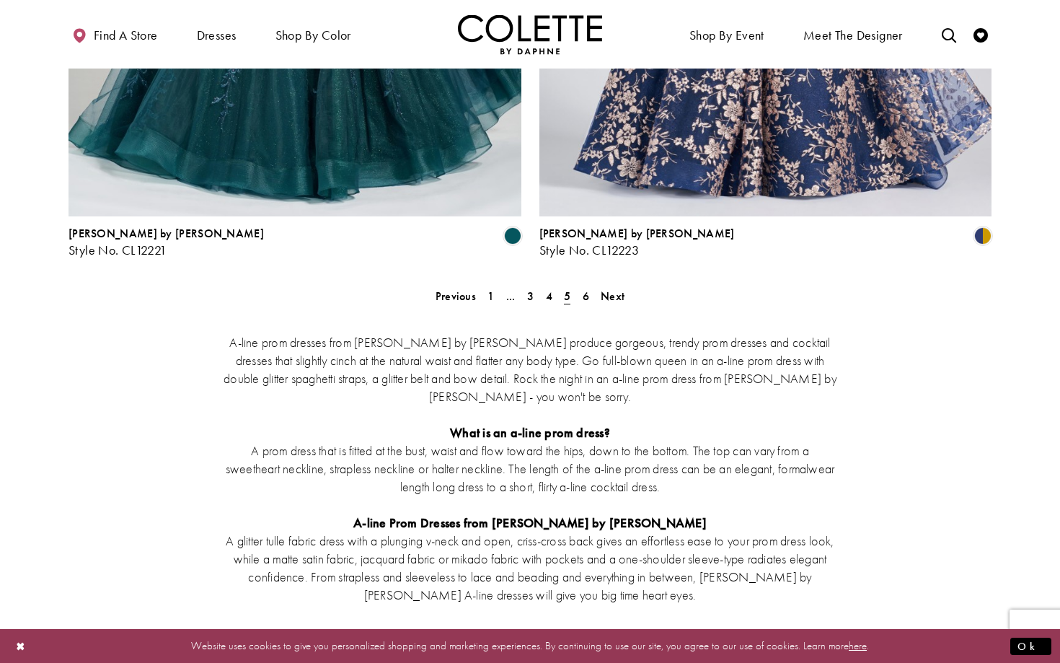
scroll to position [2567, 0]
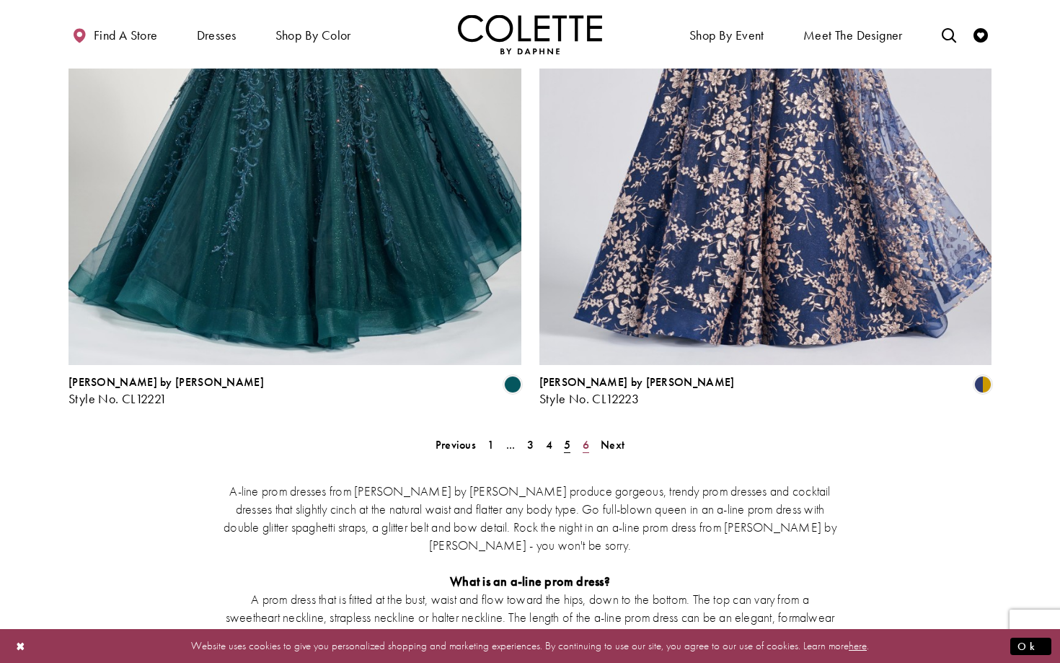
click at [588, 437] on span "6" at bounding box center [586, 444] width 6 height 15
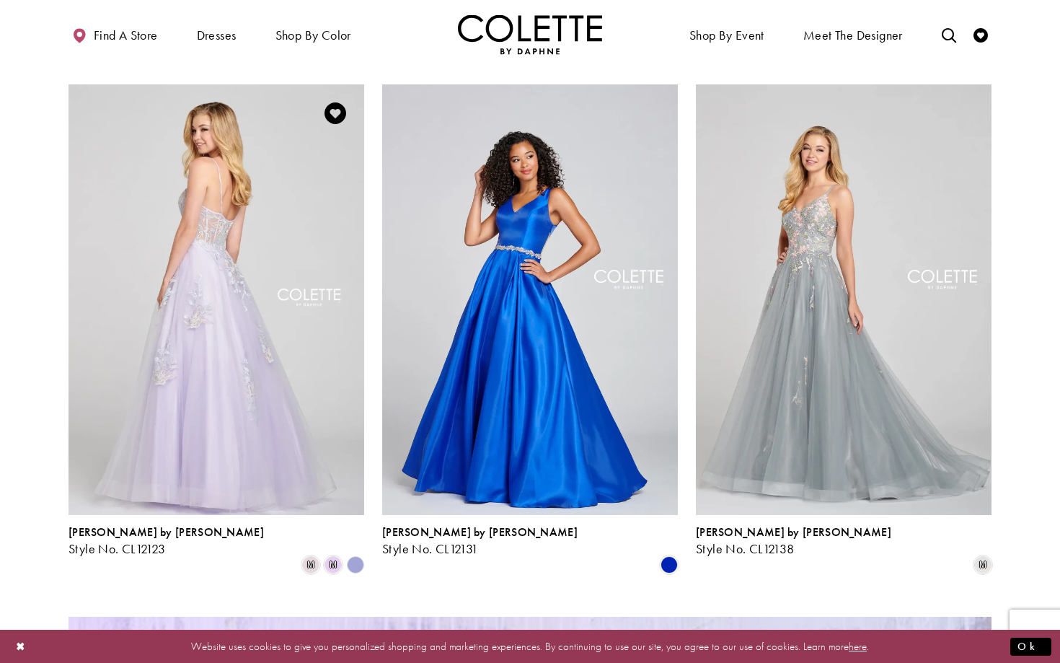
scroll to position [602, 0]
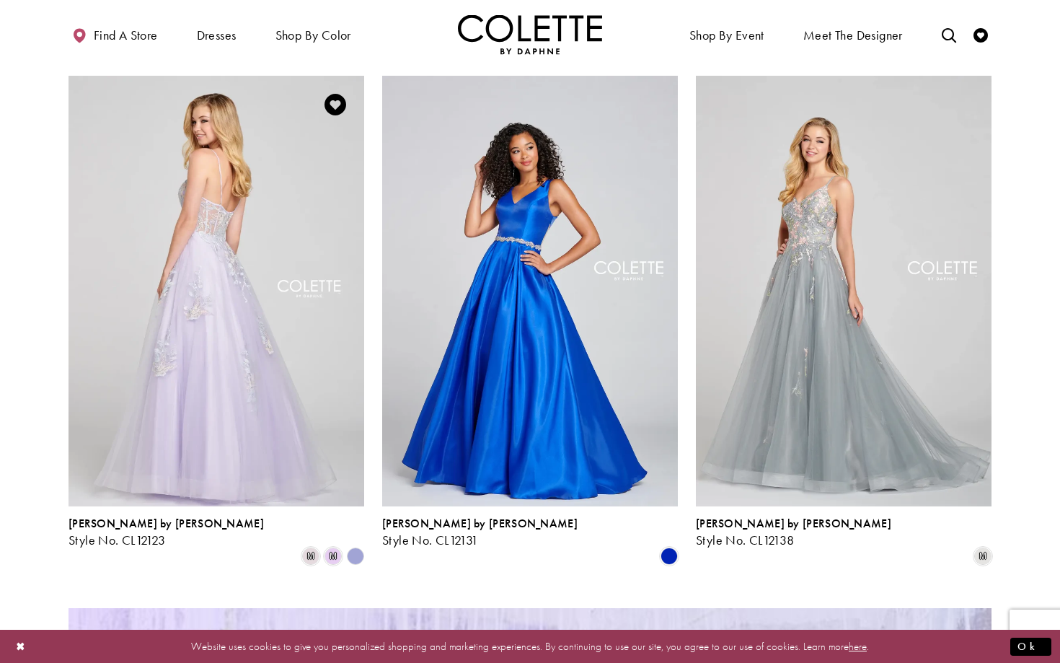
click at [231, 375] on img "Visit Colette by Daphne Style No. CL12123 Page" at bounding box center [217, 291] width 296 height 430
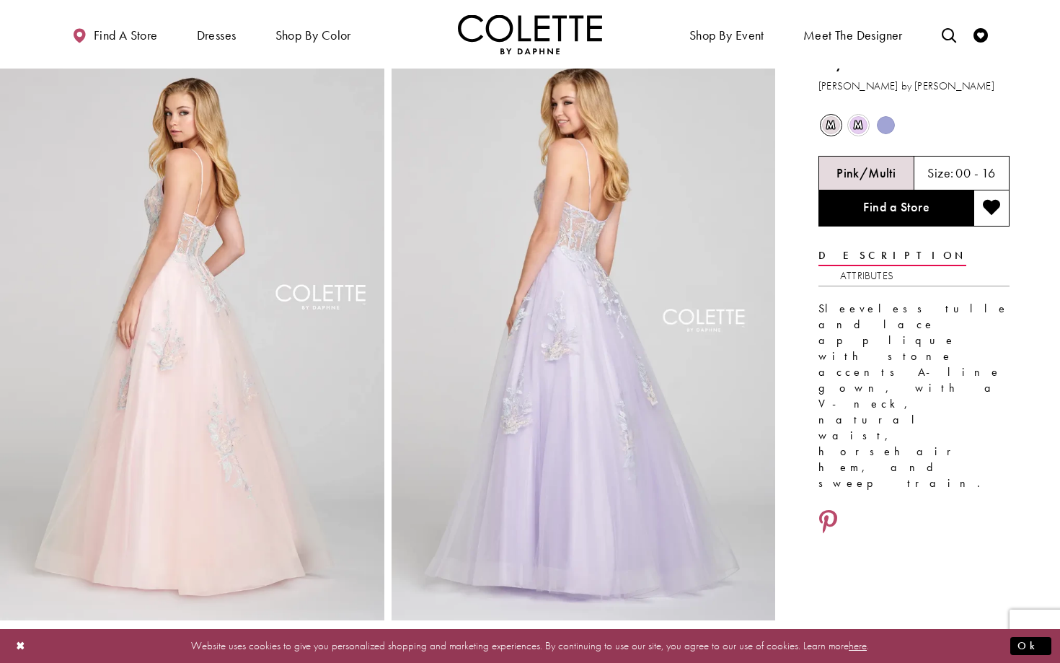
scroll to position [24, 0]
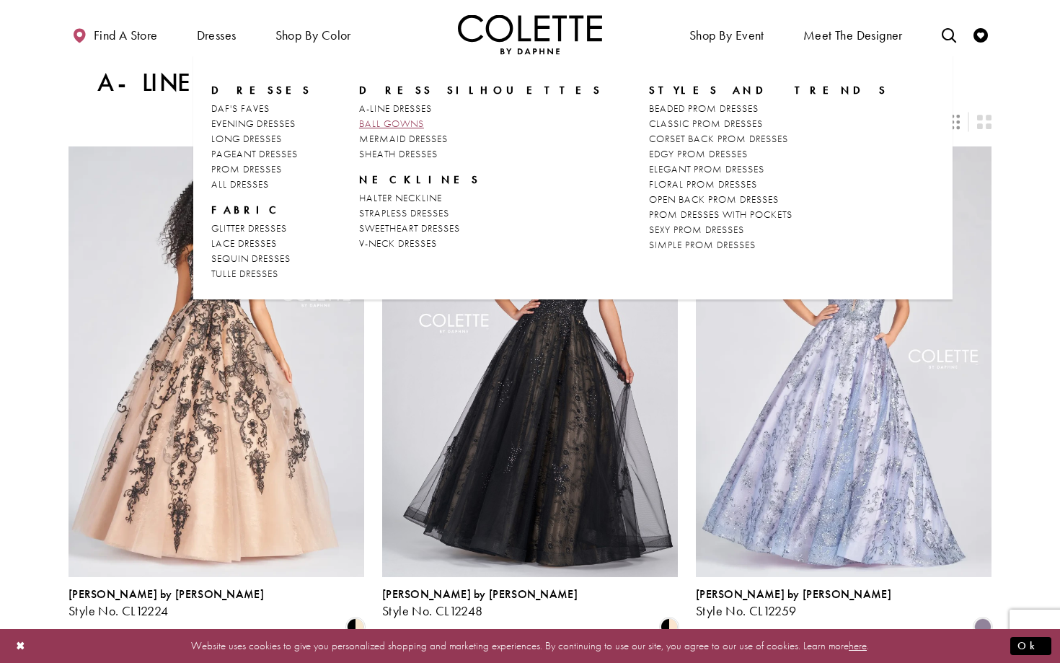
click at [369, 122] on span "BALL GOWNS" at bounding box center [391, 123] width 65 height 13
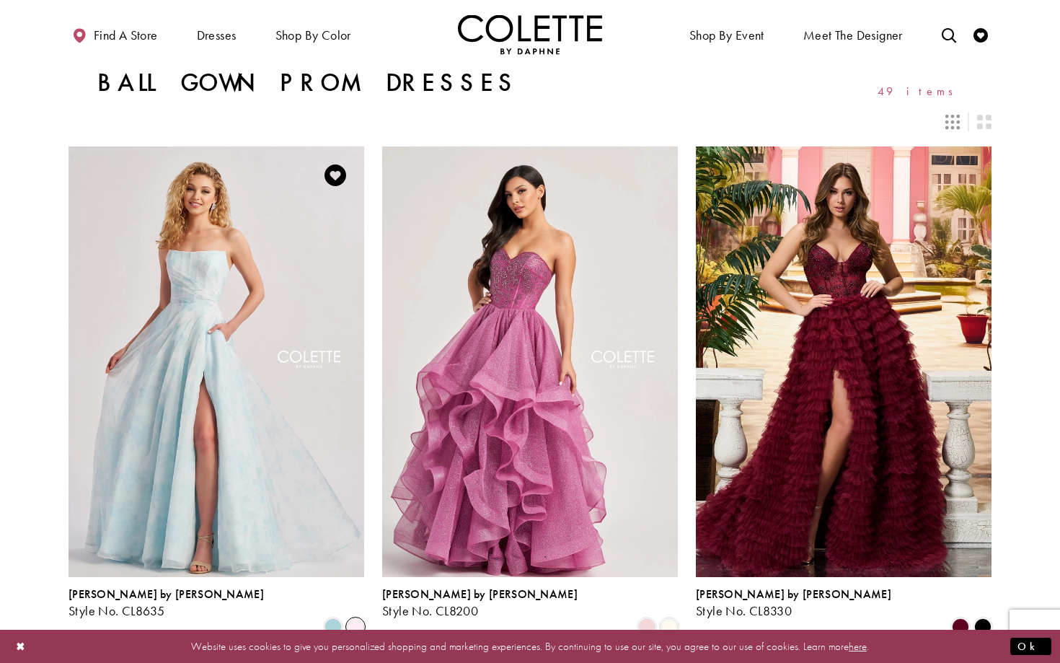
click at [357, 618] on span "Product List" at bounding box center [355, 626] width 17 height 17
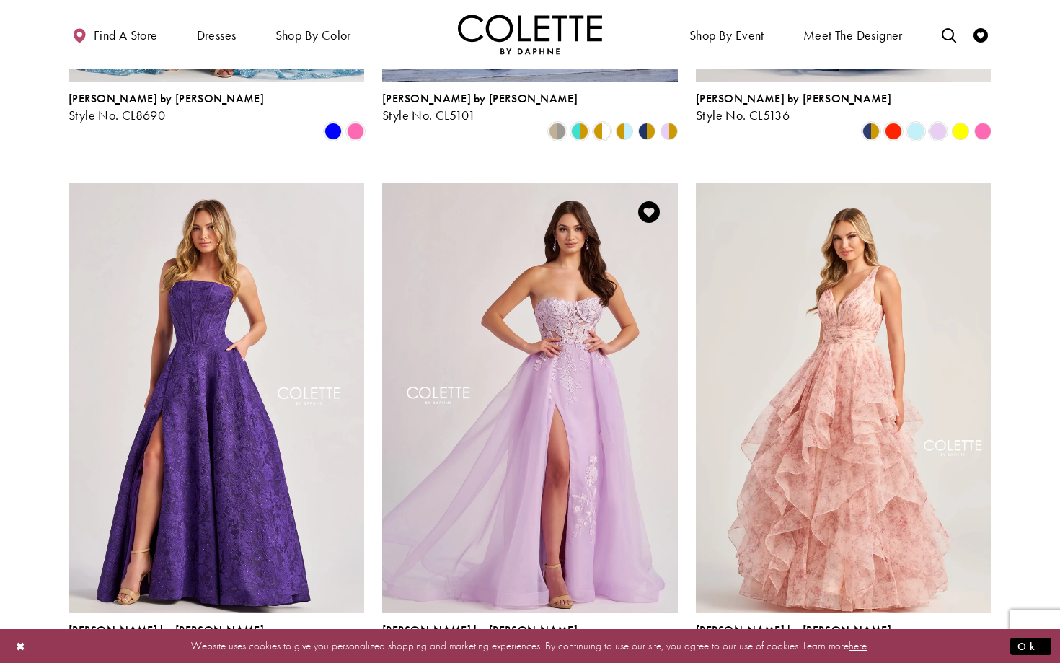
scroll to position [1029, 0]
